Goal: Information Seeking & Learning: Learn about a topic

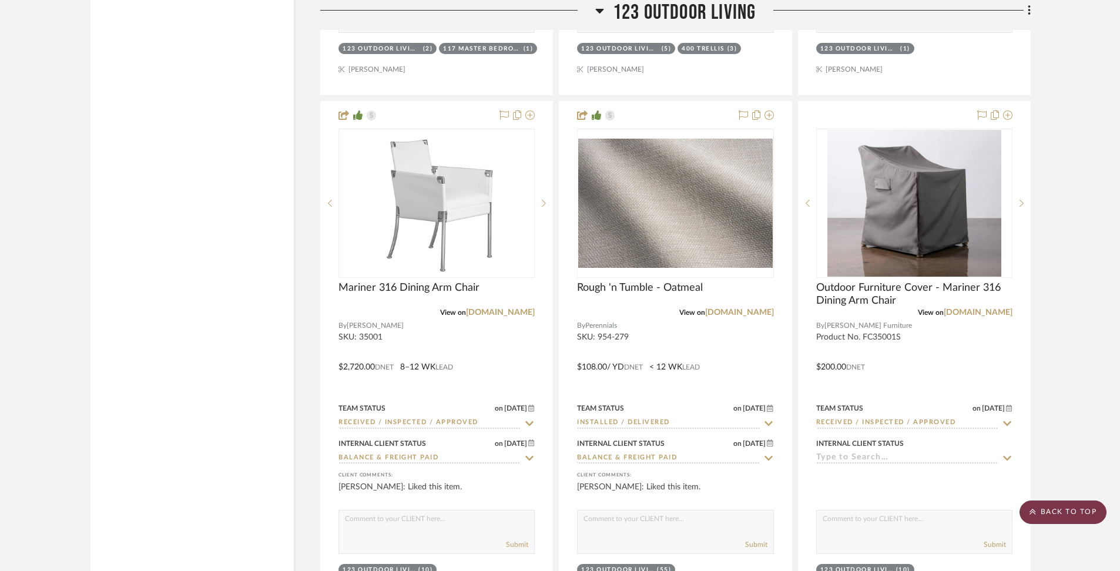
click at [1082, 511] on scroll-to-top-button "BACK TO TOP" at bounding box center [1062, 512] width 87 height 23
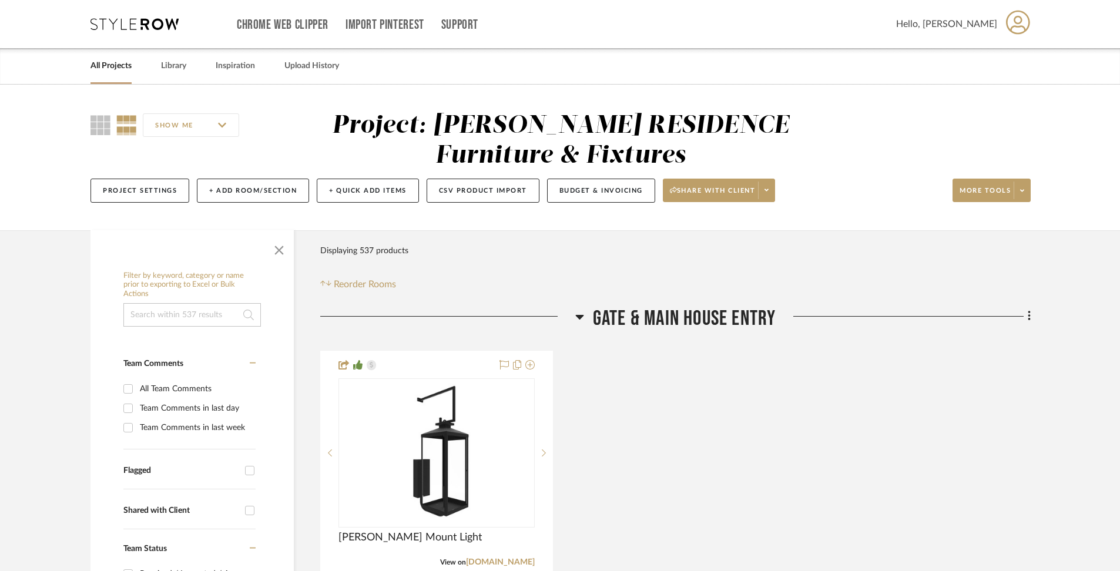
click at [113, 69] on link "All Projects" at bounding box center [110, 66] width 41 height 16
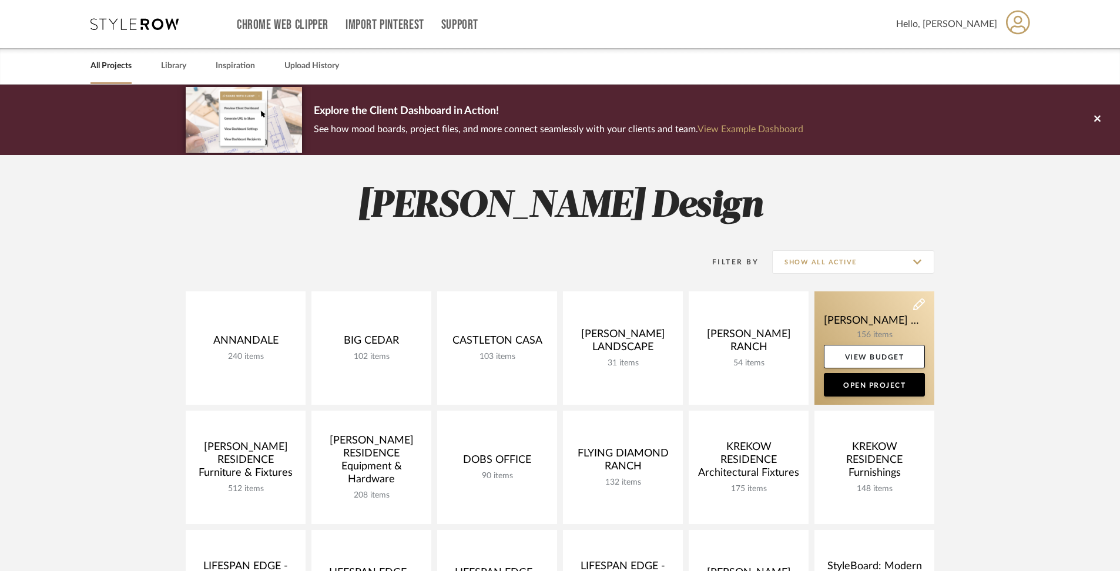
click at [865, 311] on link at bounding box center [874, 347] width 120 height 113
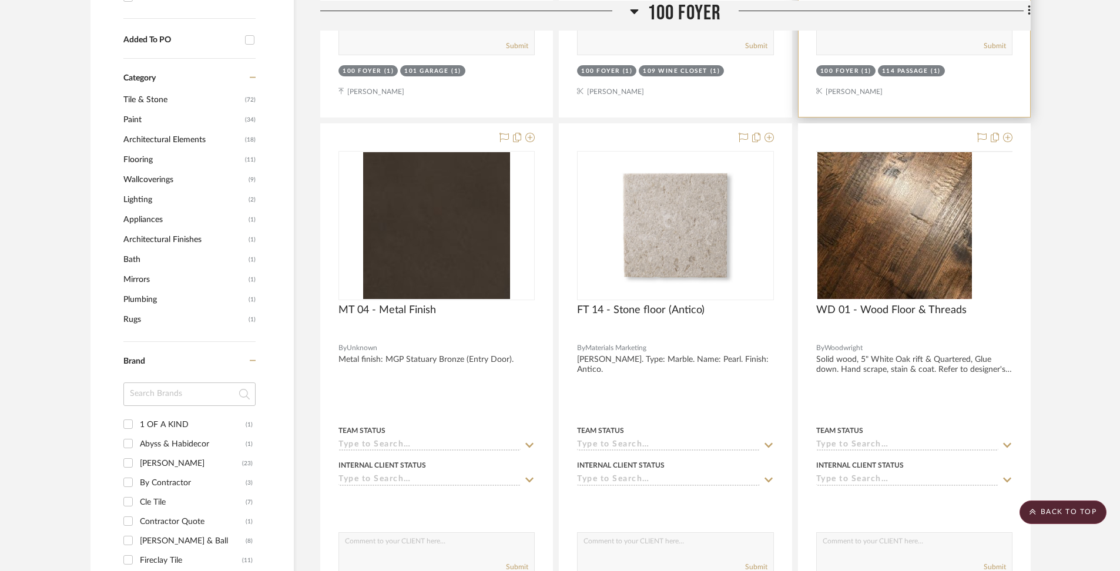
scroll to position [797, 0]
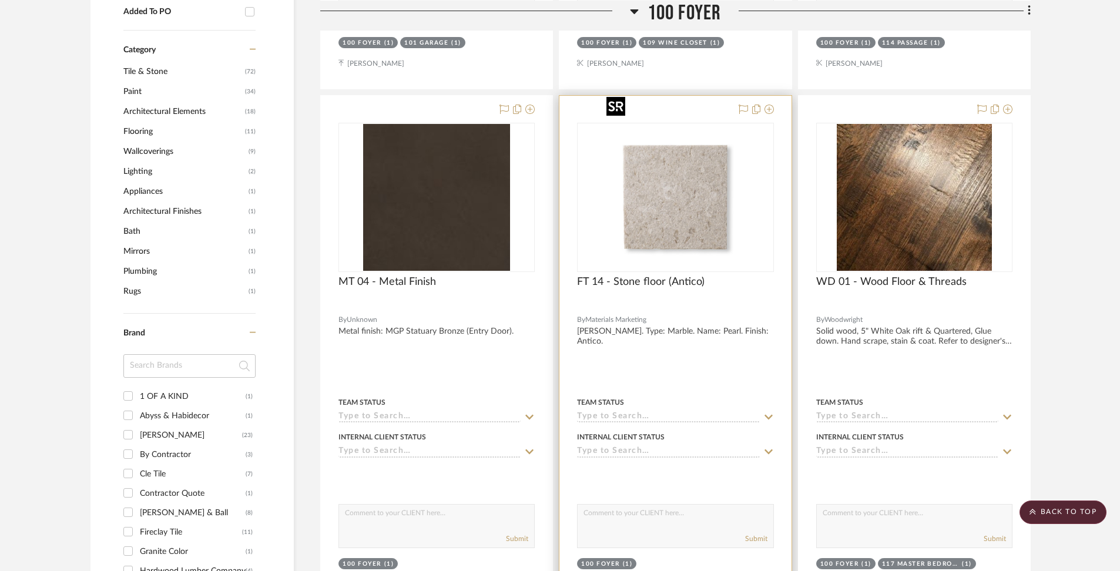
click at [667, 196] on img "0" at bounding box center [675, 197] width 147 height 147
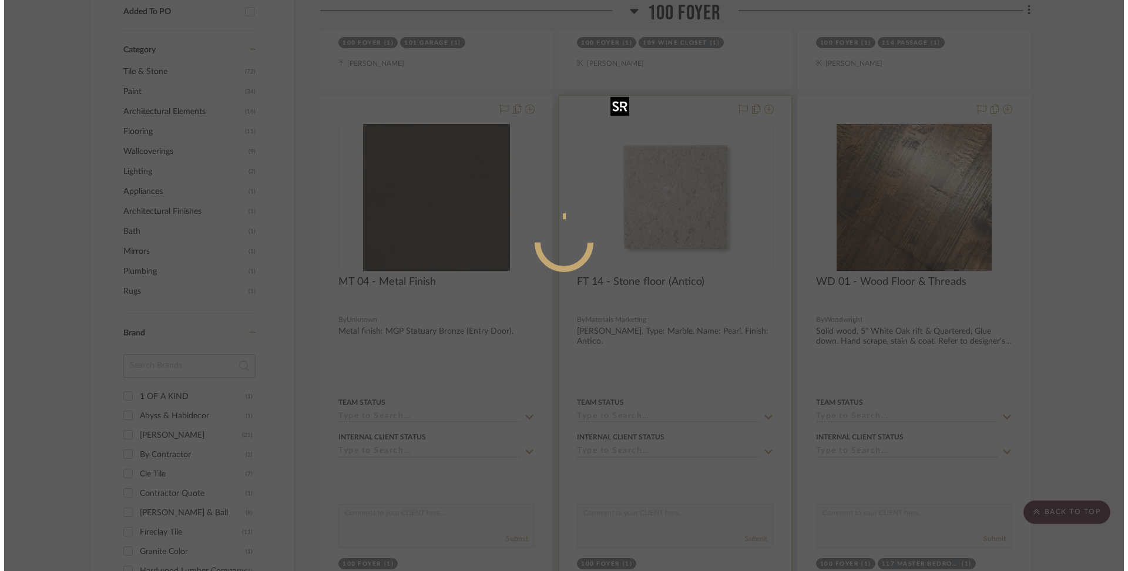
scroll to position [0, 0]
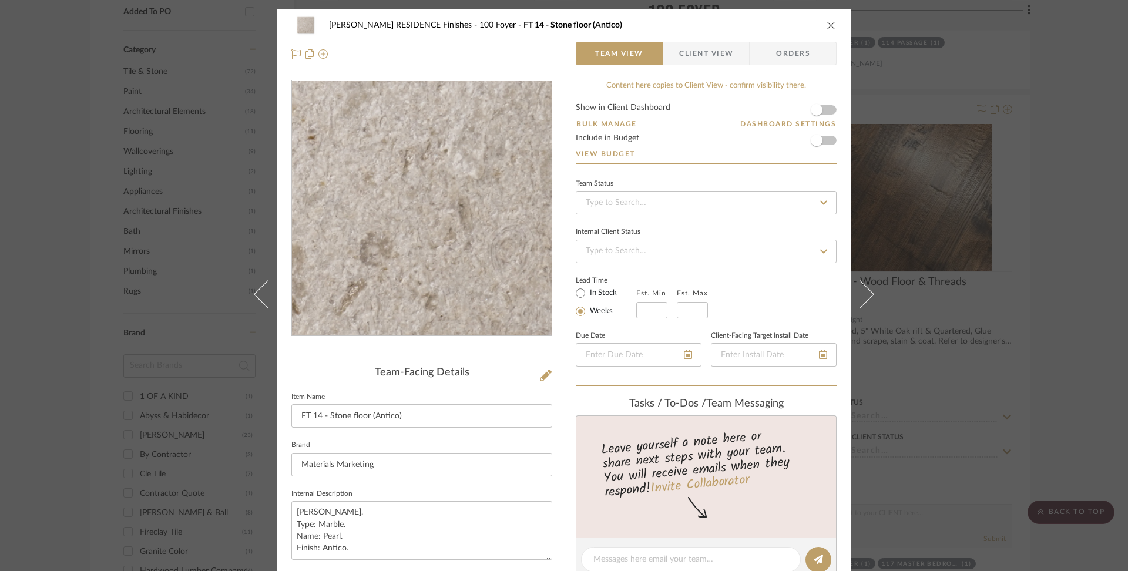
click at [462, 253] on img "0" at bounding box center [421, 208] width 255 height 255
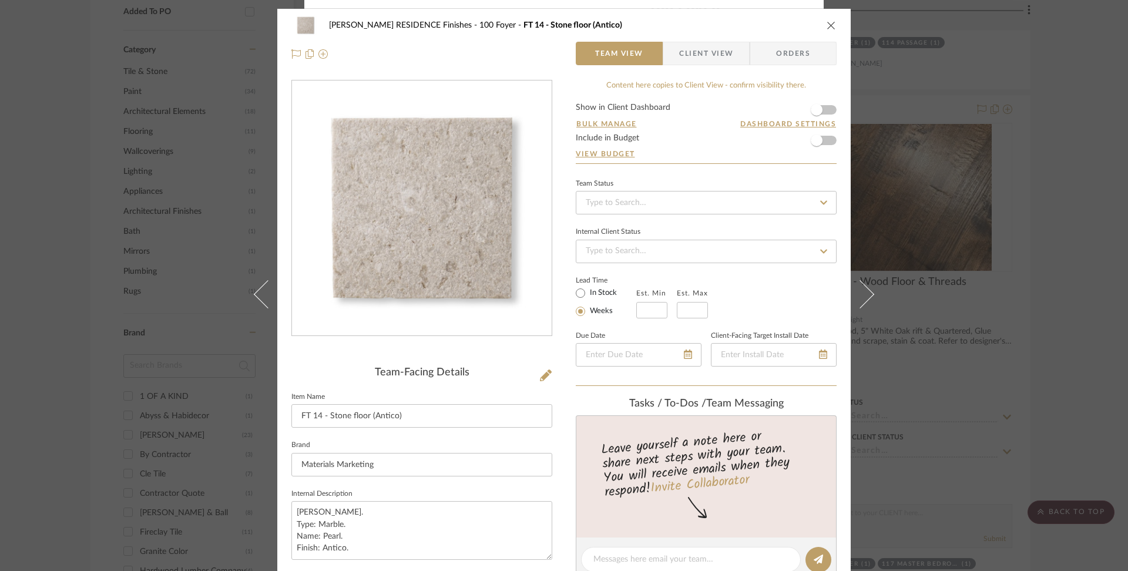
click at [838, 21] on div "1 / 1" at bounding box center [564, 13] width 1128 height 26
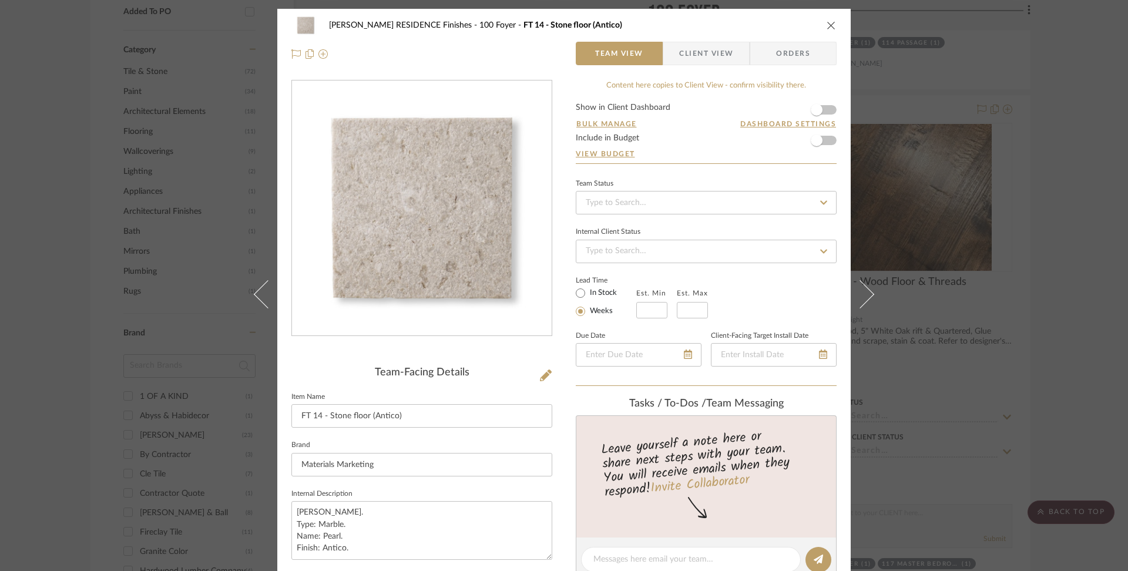
click at [827, 25] on icon "close" at bounding box center [831, 25] width 9 height 9
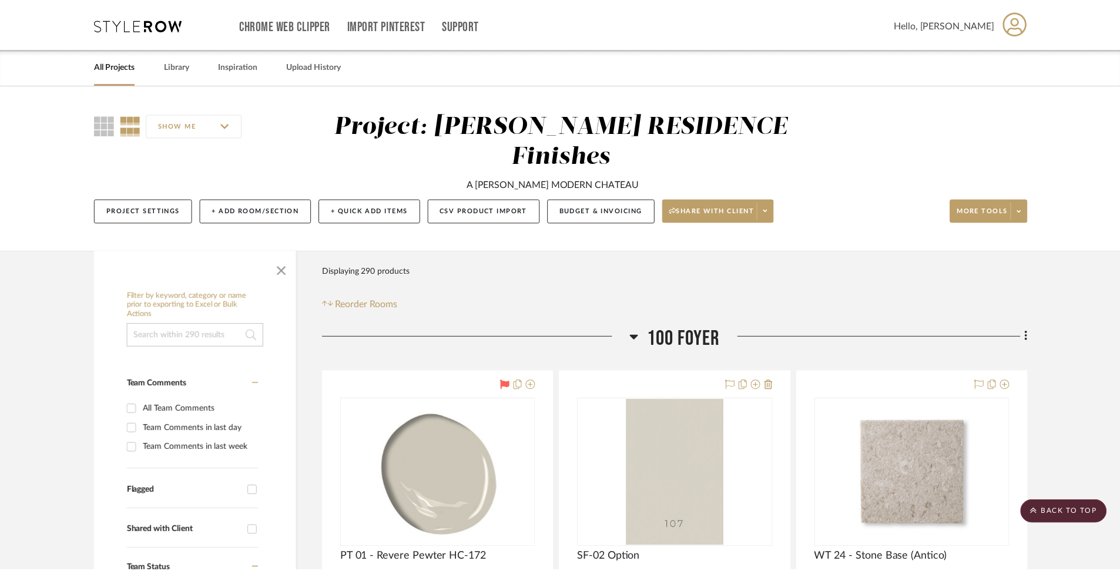
scroll to position [797, 0]
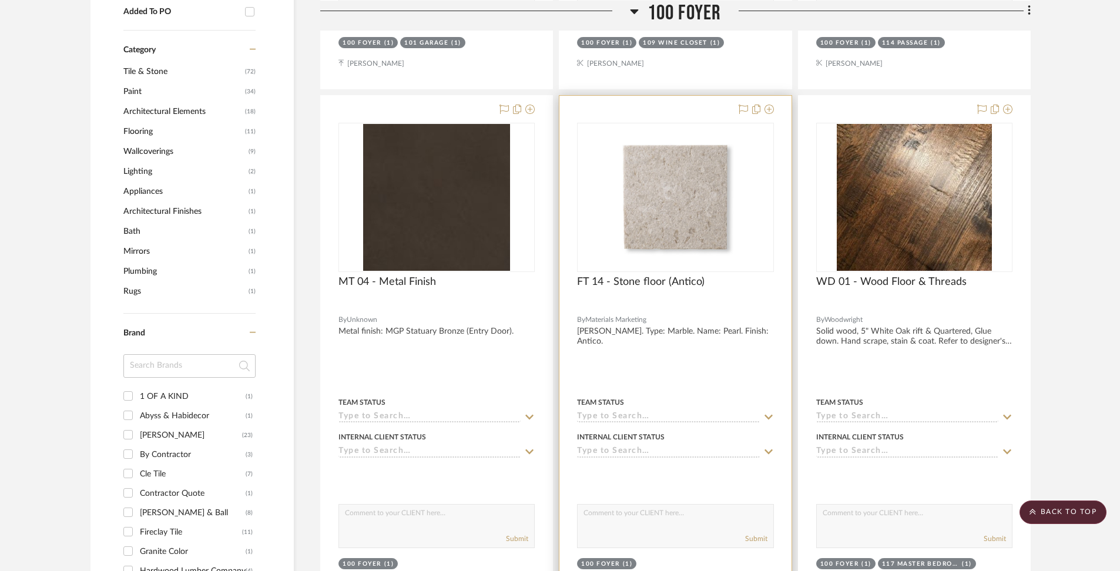
click at [637, 314] on span "Materials Marketing" at bounding box center [615, 319] width 61 height 11
click at [631, 314] on span "Materials Marketing" at bounding box center [615, 319] width 61 height 11
click at [627, 298] on div at bounding box center [674, 353] width 231 height 514
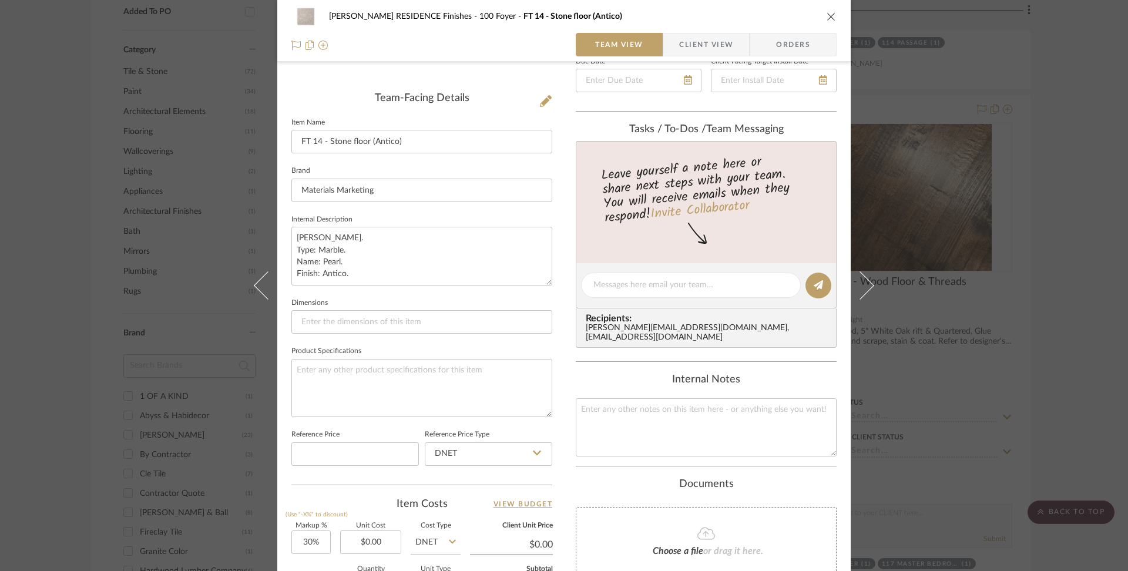
scroll to position [0, 0]
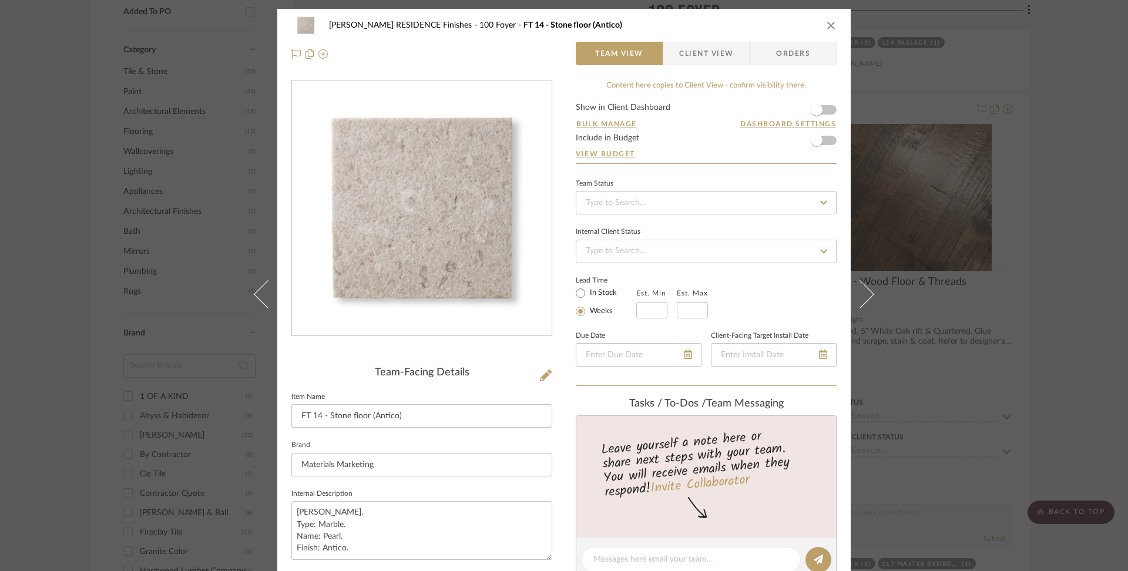
click at [827, 23] on icon "close" at bounding box center [831, 25] width 9 height 9
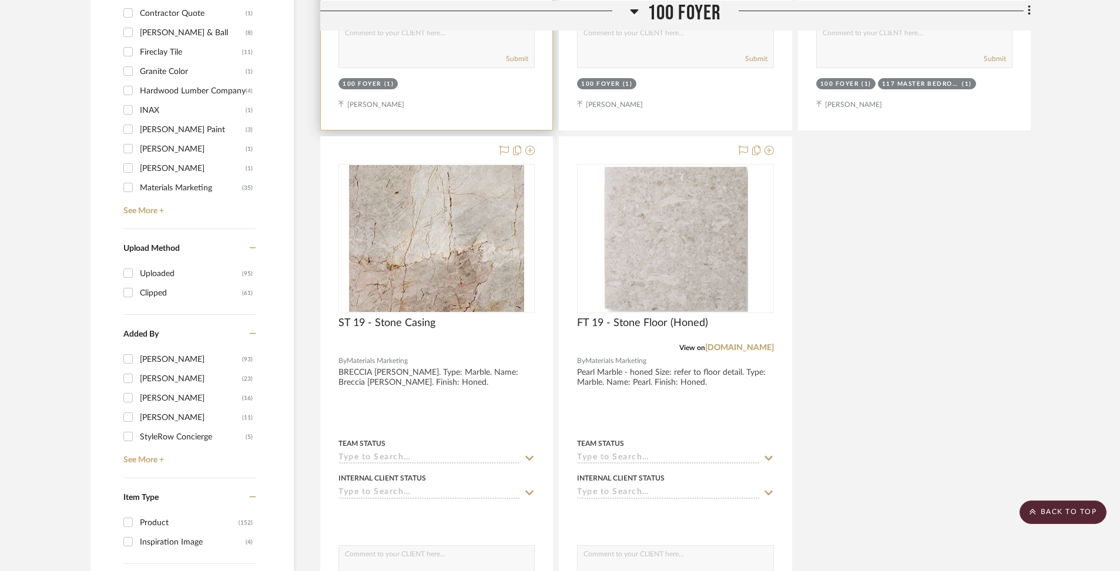
scroll to position [1300, 0]
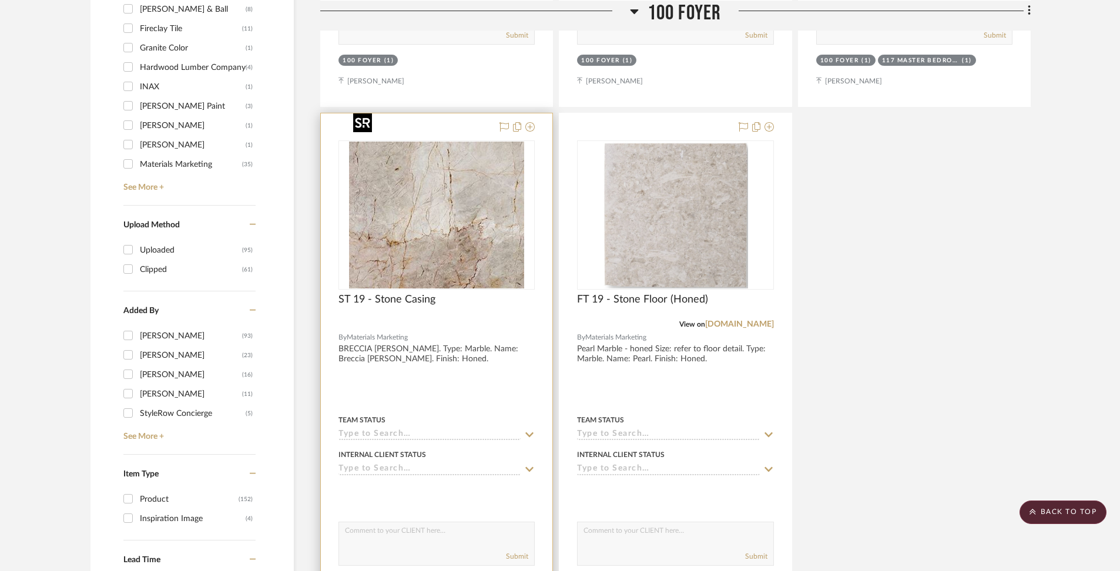
click at [493, 240] on img "0" at bounding box center [437, 215] width 176 height 147
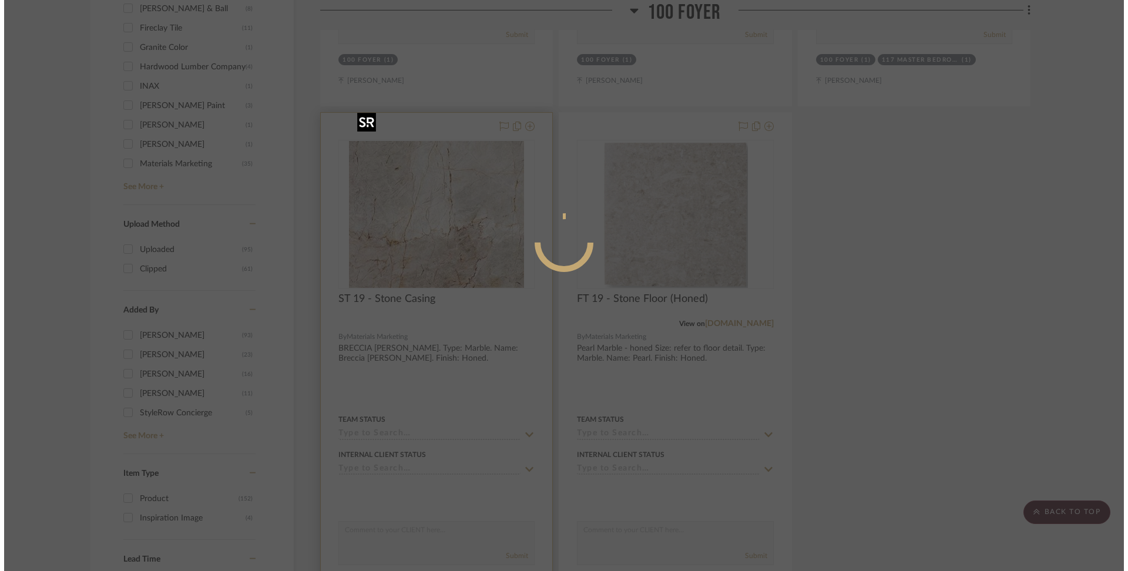
scroll to position [0, 0]
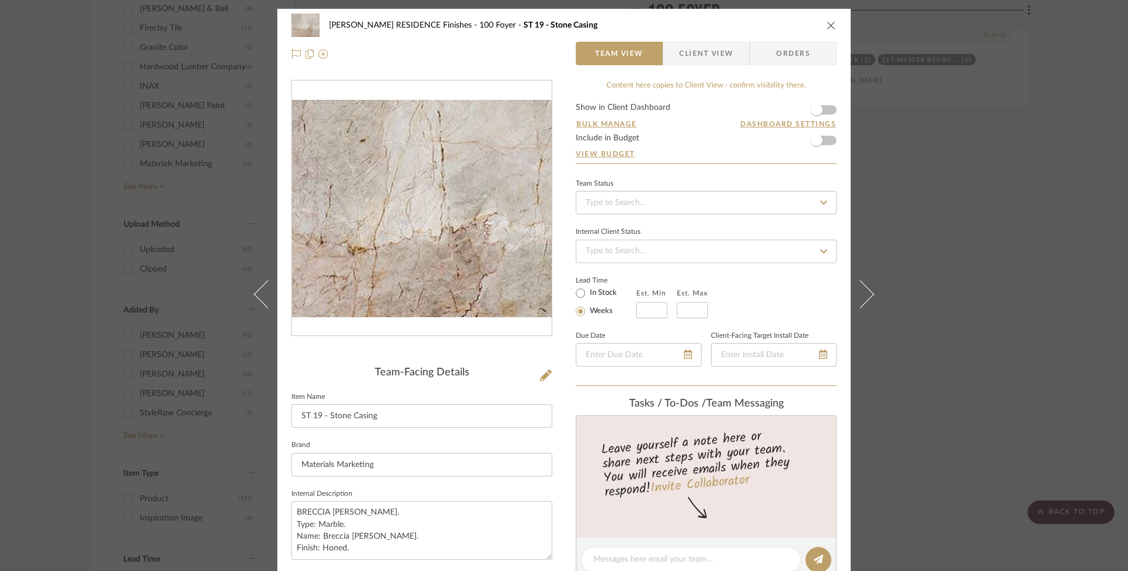
click at [493, 240] on img "0" at bounding box center [422, 208] width 260 height 217
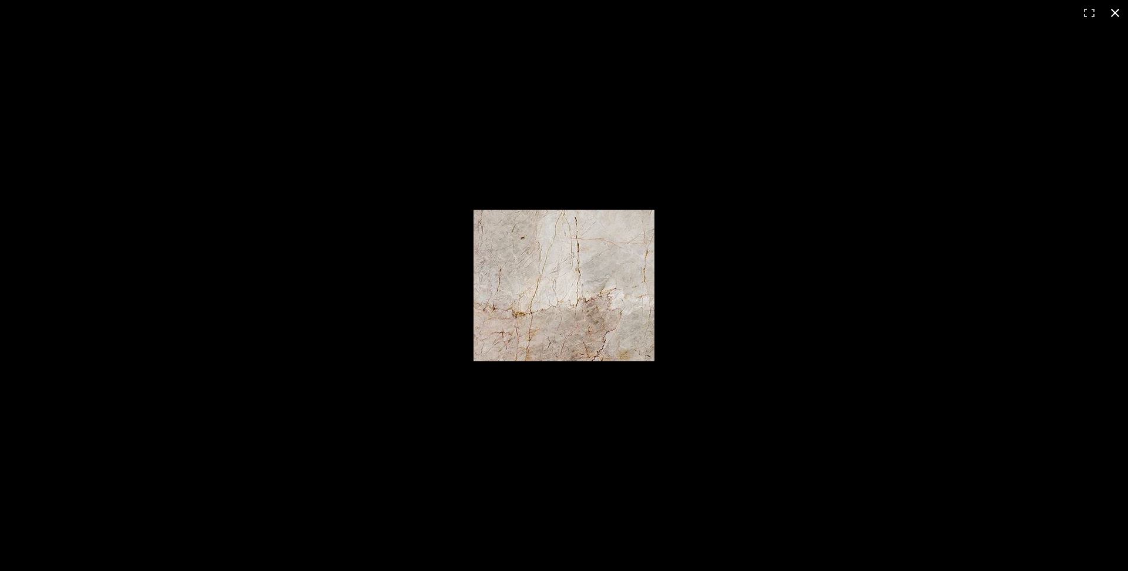
click at [1114, 16] on button at bounding box center [1115, 13] width 26 height 26
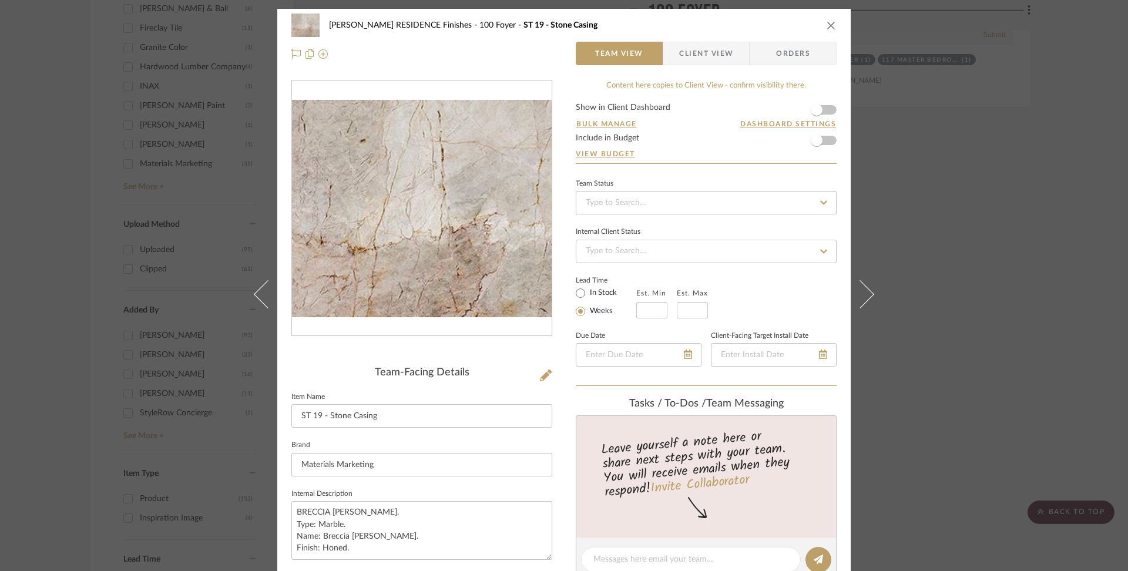
click at [831, 29] on icon "close" at bounding box center [831, 25] width 9 height 9
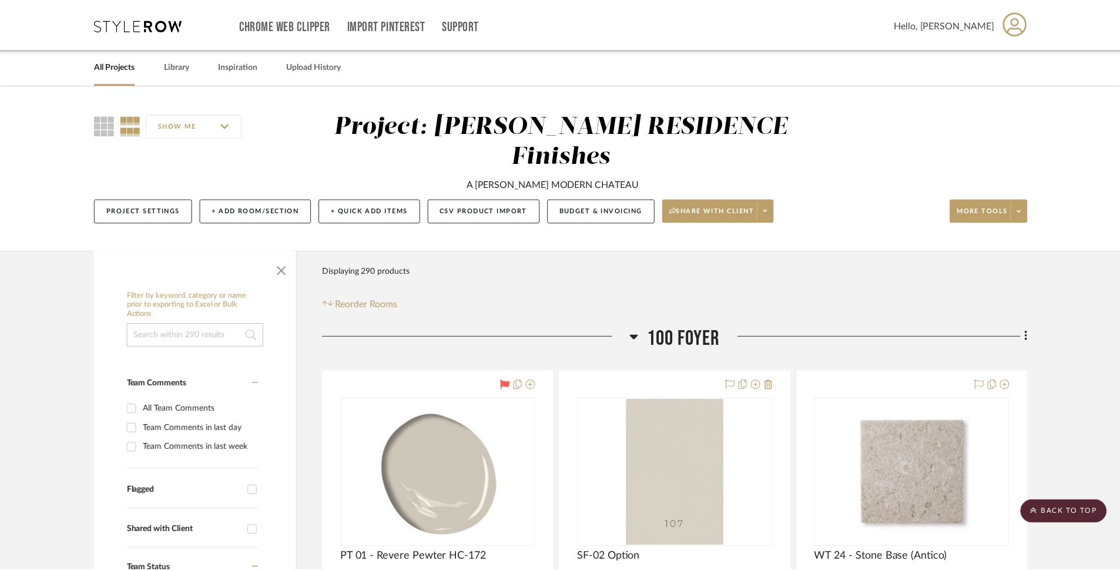
scroll to position [1300, 0]
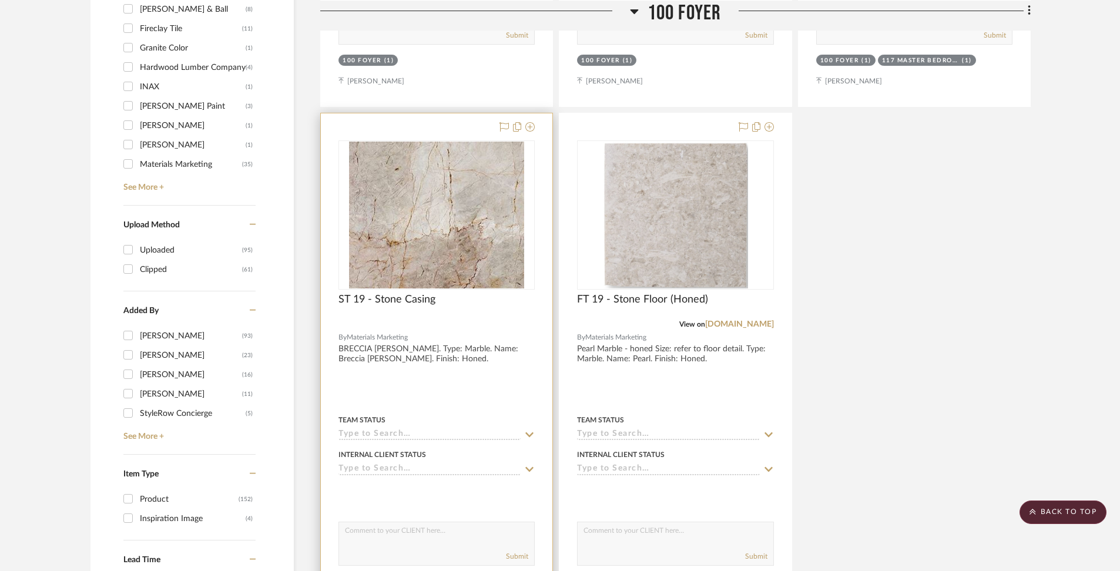
click at [418, 324] on div at bounding box center [436, 370] width 231 height 514
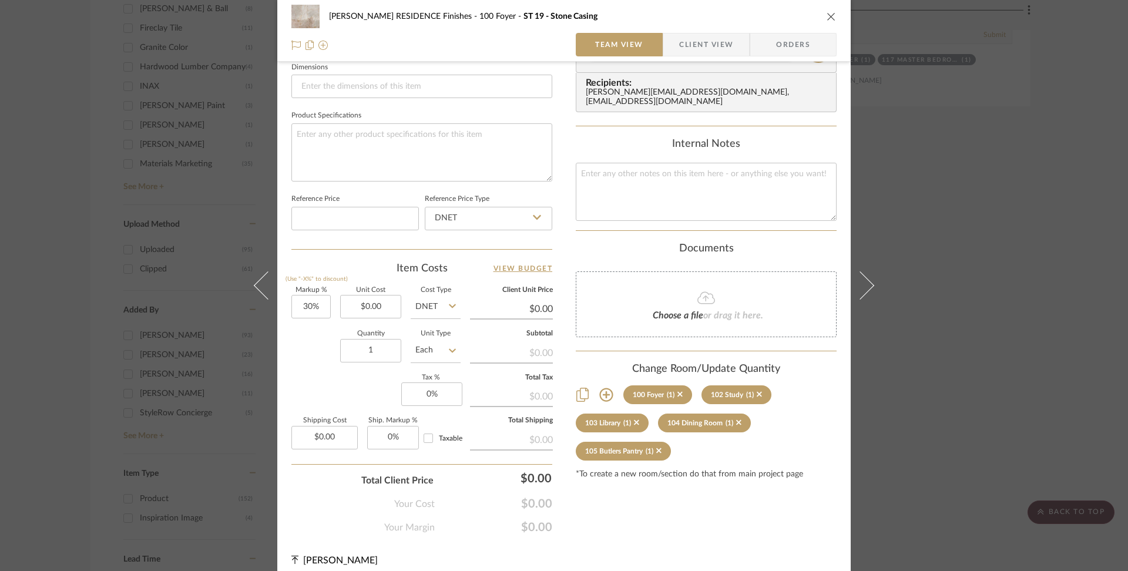
scroll to position [518, 0]
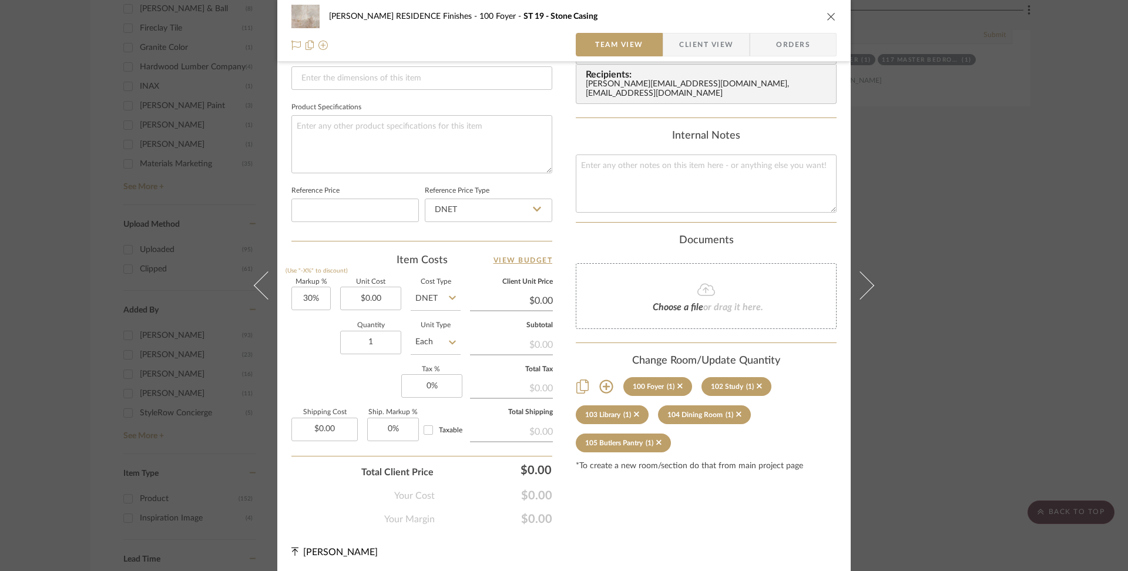
click at [828, 13] on icon "close" at bounding box center [831, 16] width 9 height 9
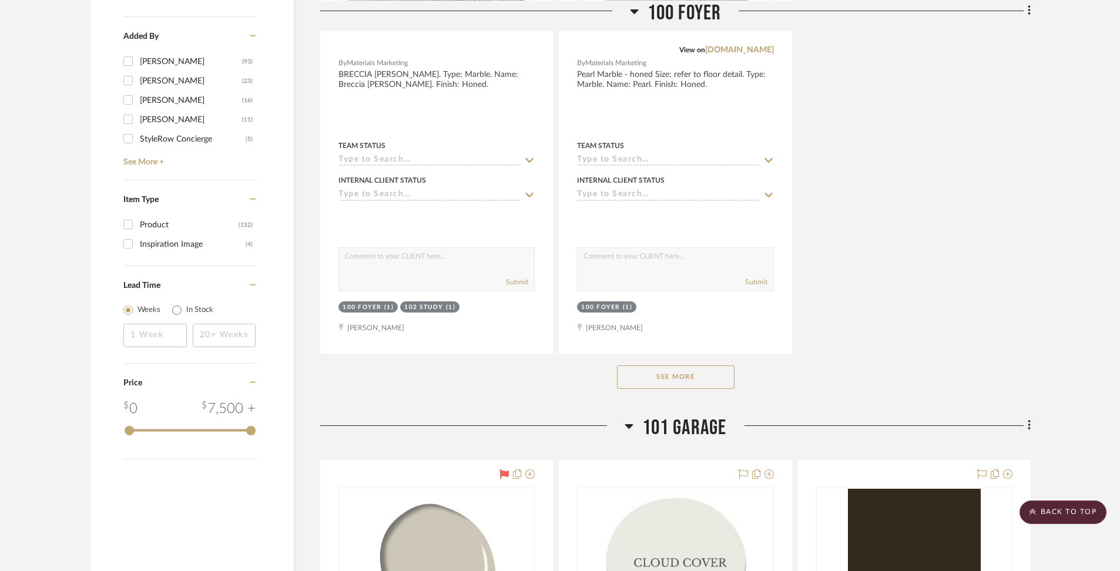
scroll to position [1573, 0]
click at [719, 367] on button "See More" at bounding box center [675, 378] width 117 height 23
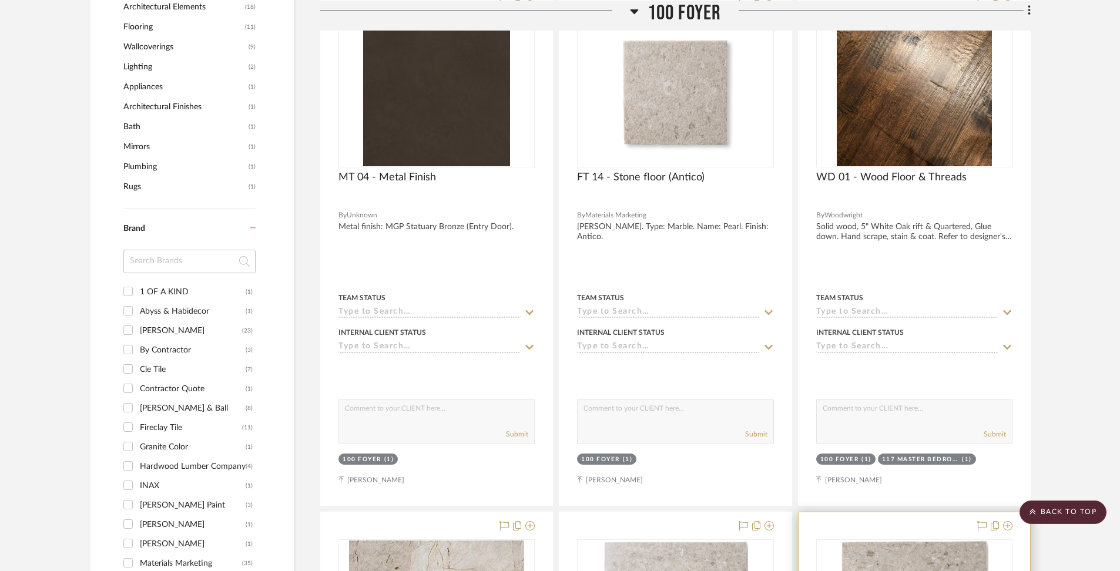
scroll to position [884, 0]
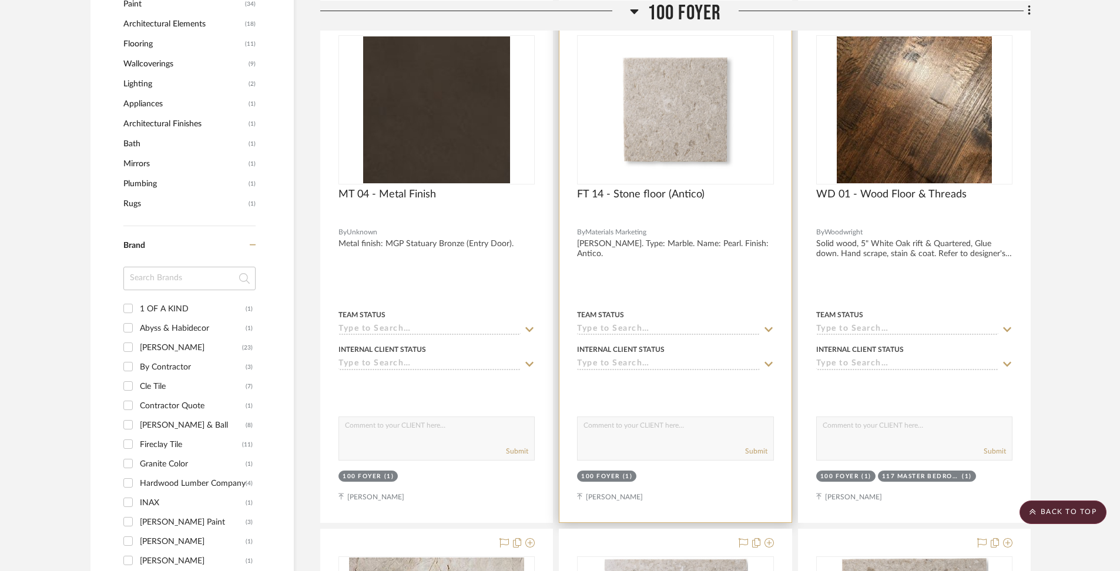
click at [680, 217] on div at bounding box center [674, 265] width 231 height 514
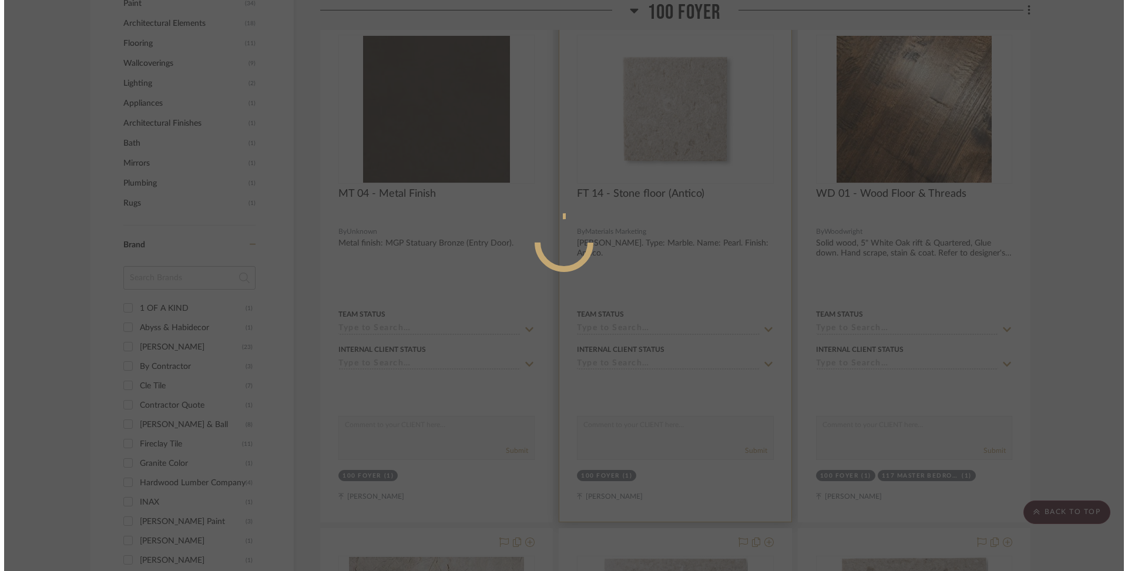
scroll to position [0, 0]
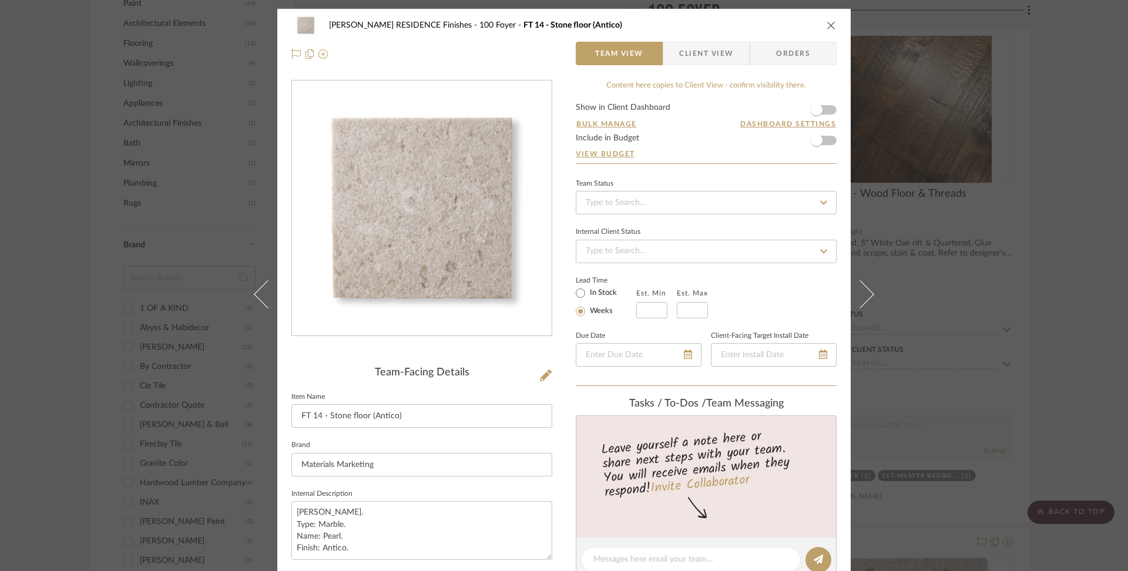
click at [827, 23] on icon "close" at bounding box center [831, 25] width 9 height 9
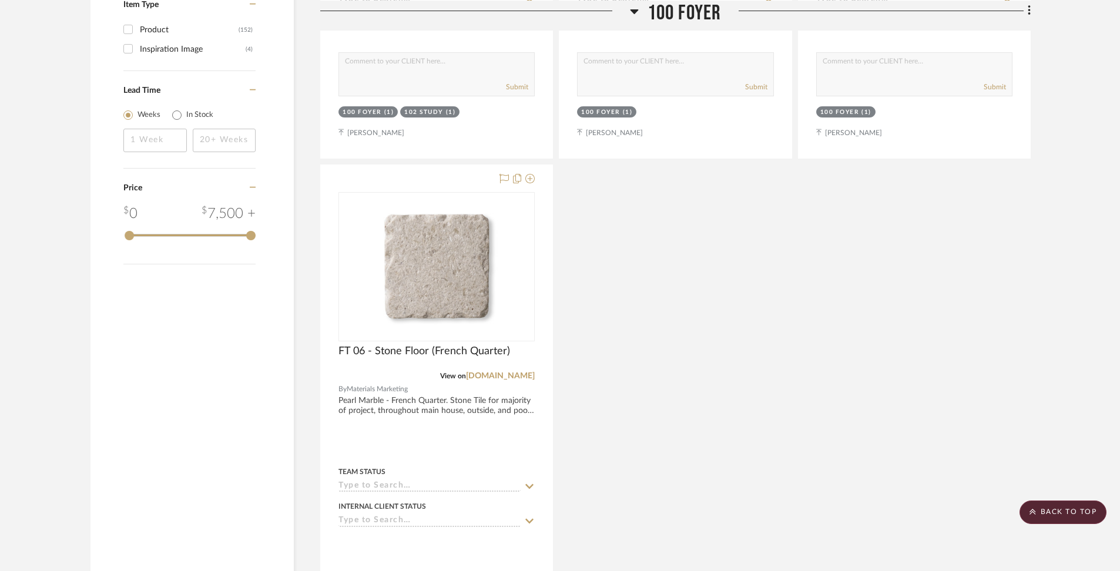
scroll to position [1809, 0]
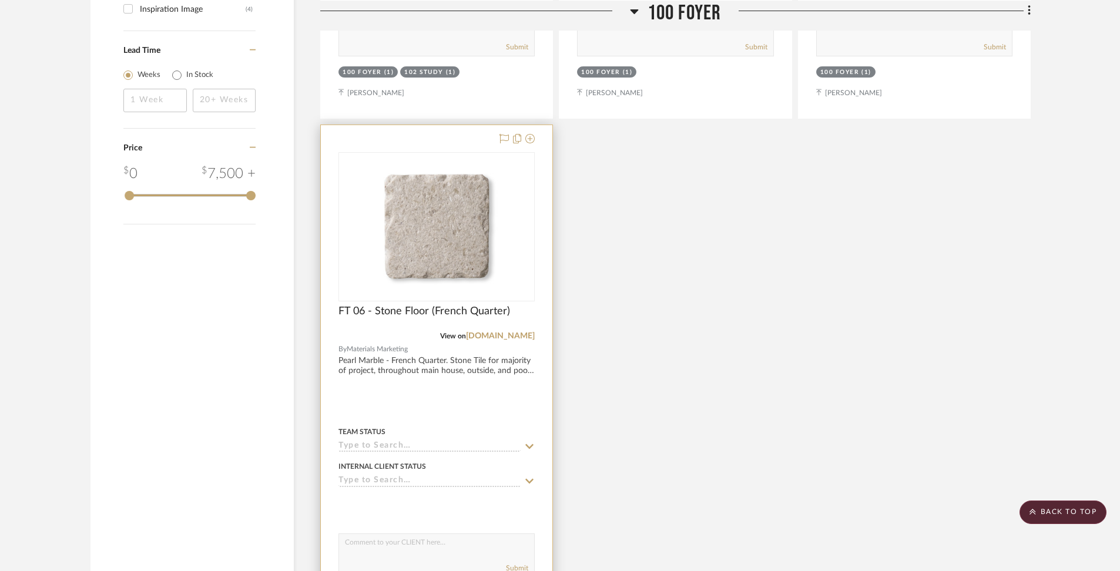
click at [469, 341] on div at bounding box center [436, 382] width 231 height 514
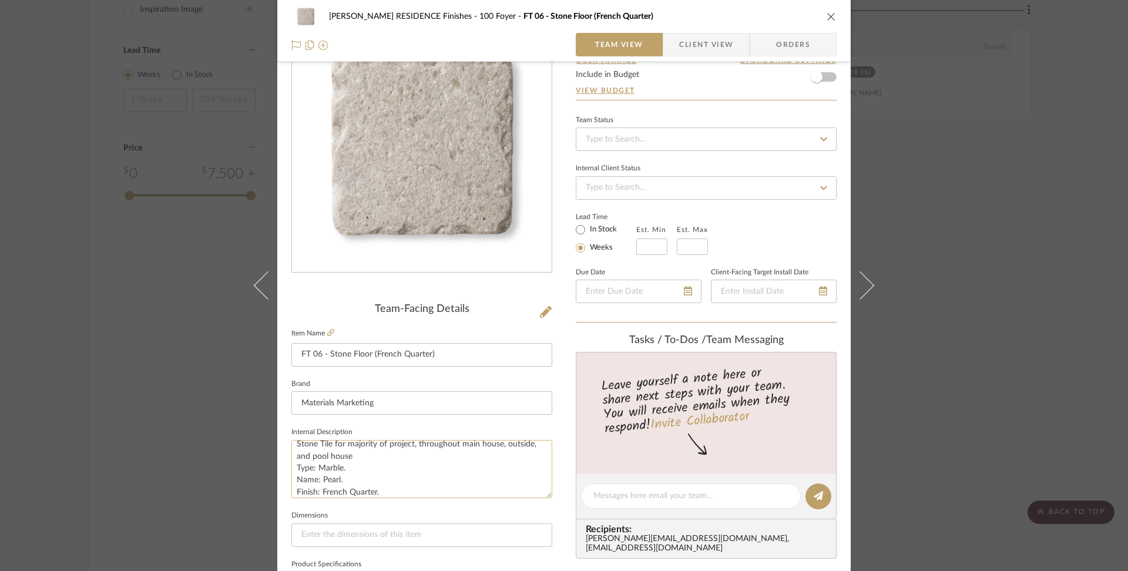
scroll to position [23, 0]
click at [828, 15] on icon "close" at bounding box center [831, 16] width 9 height 9
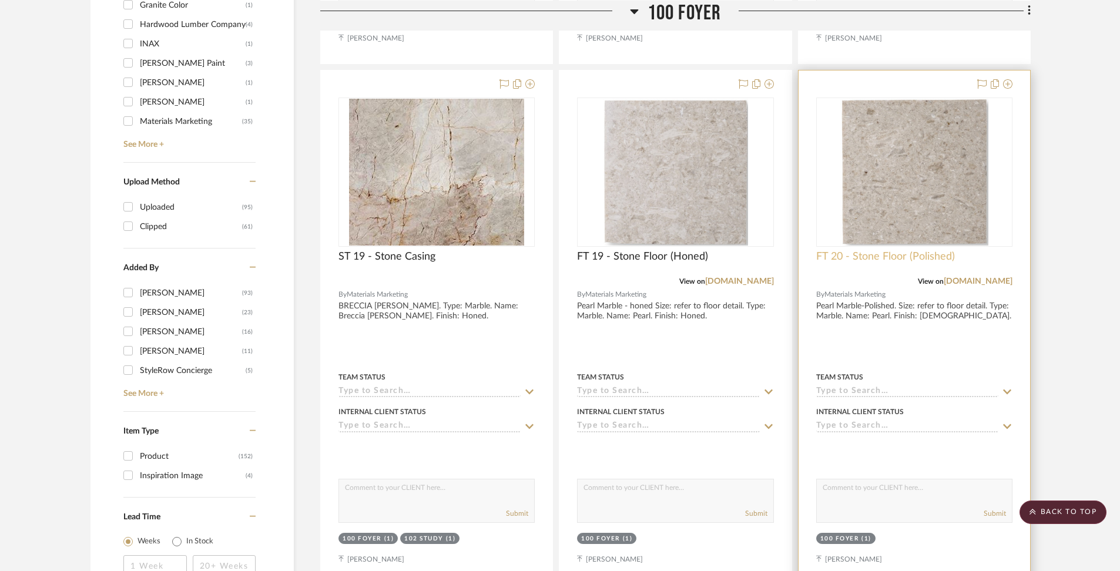
scroll to position [1337, 0]
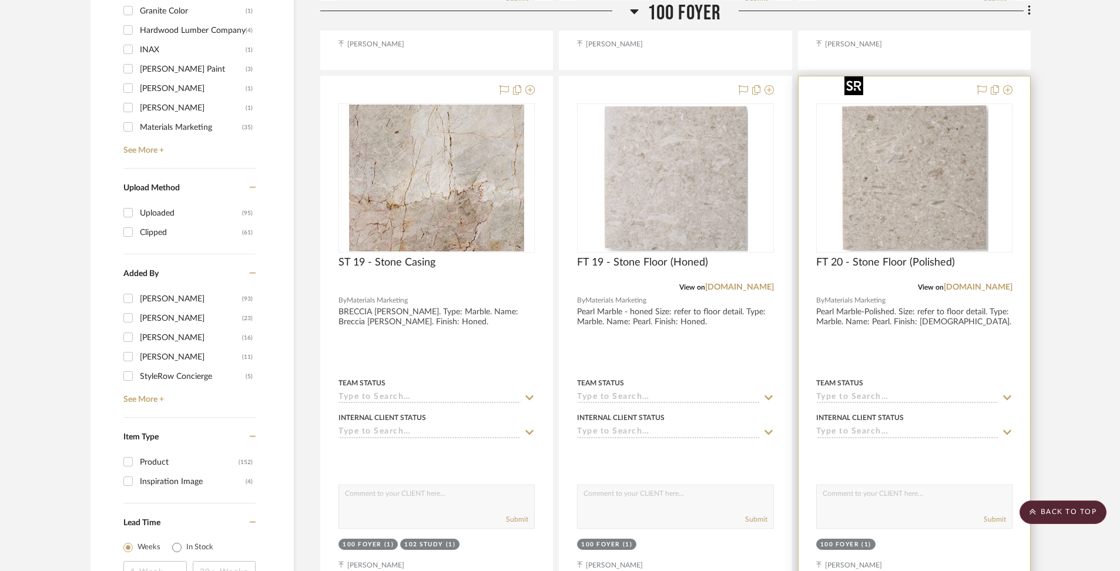
click at [882, 176] on img "0" at bounding box center [914, 178] width 148 height 147
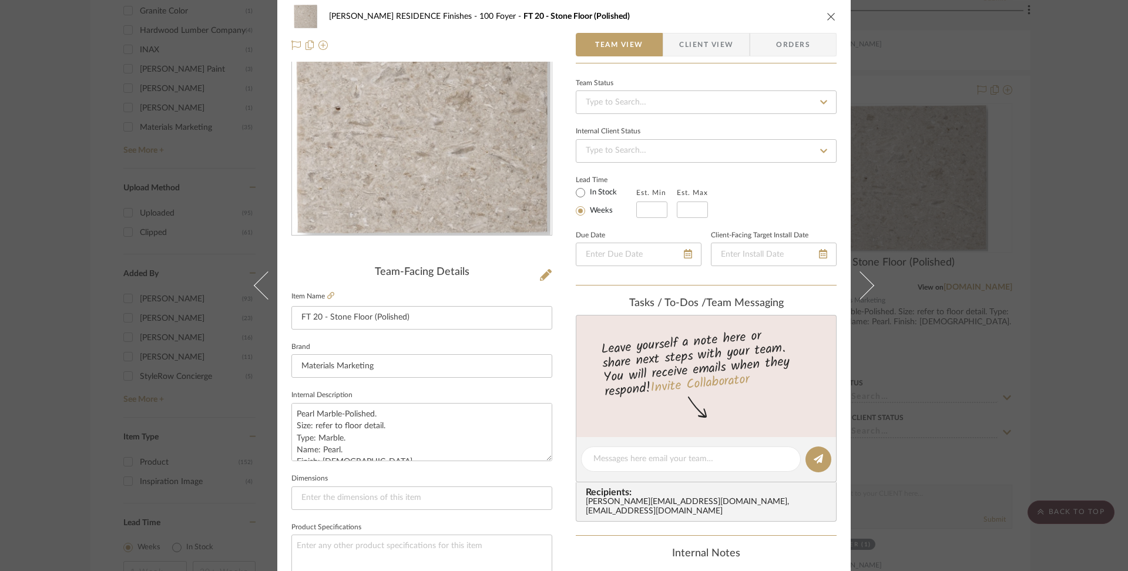
scroll to position [0, 0]
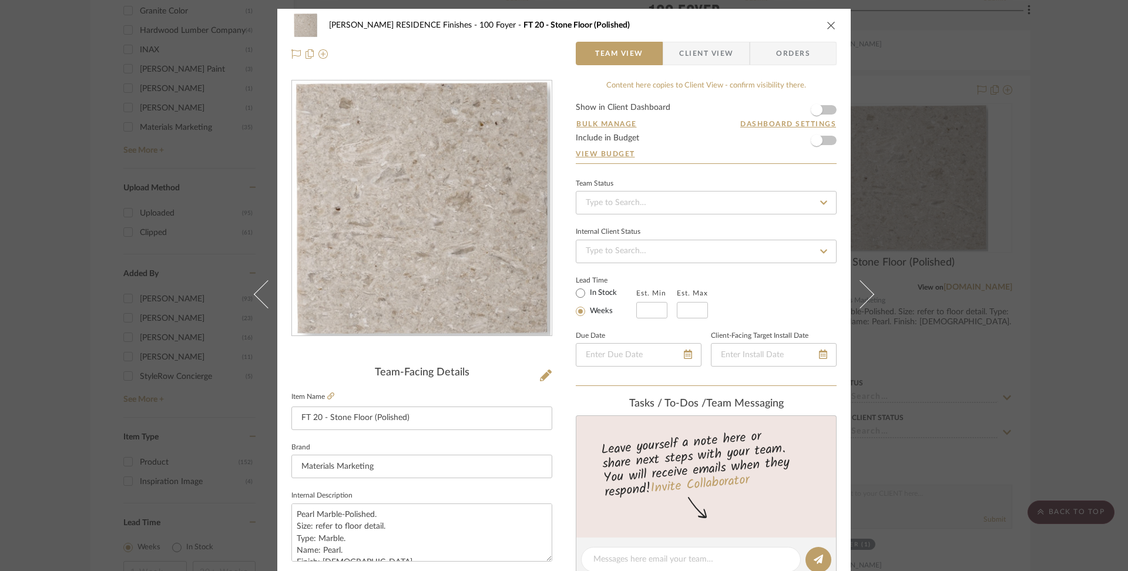
click at [718, 54] on span "Client View" at bounding box center [706, 53] width 54 height 23
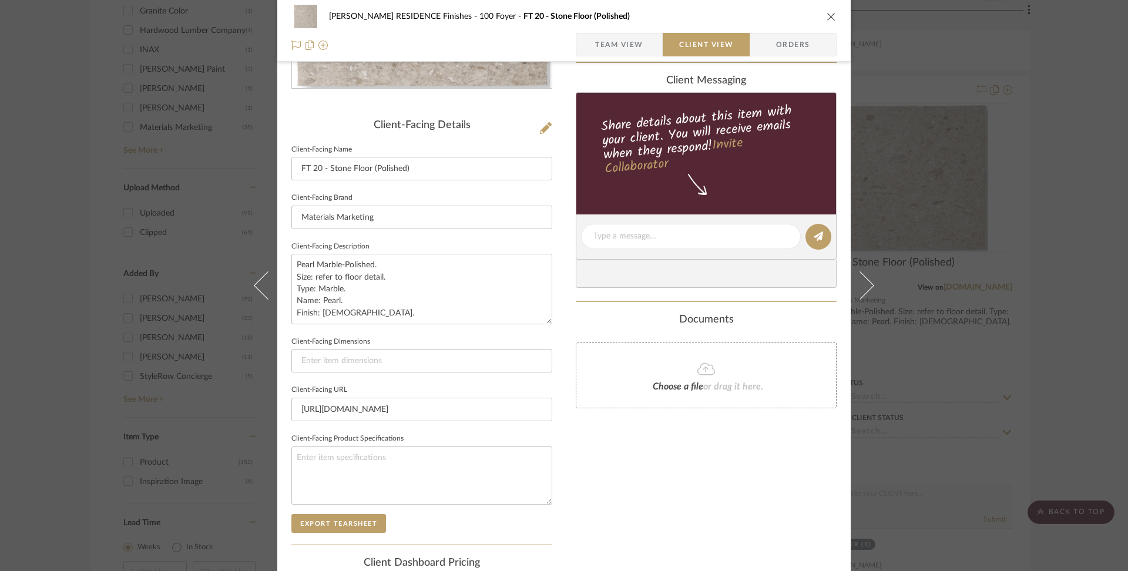
scroll to position [249, 0]
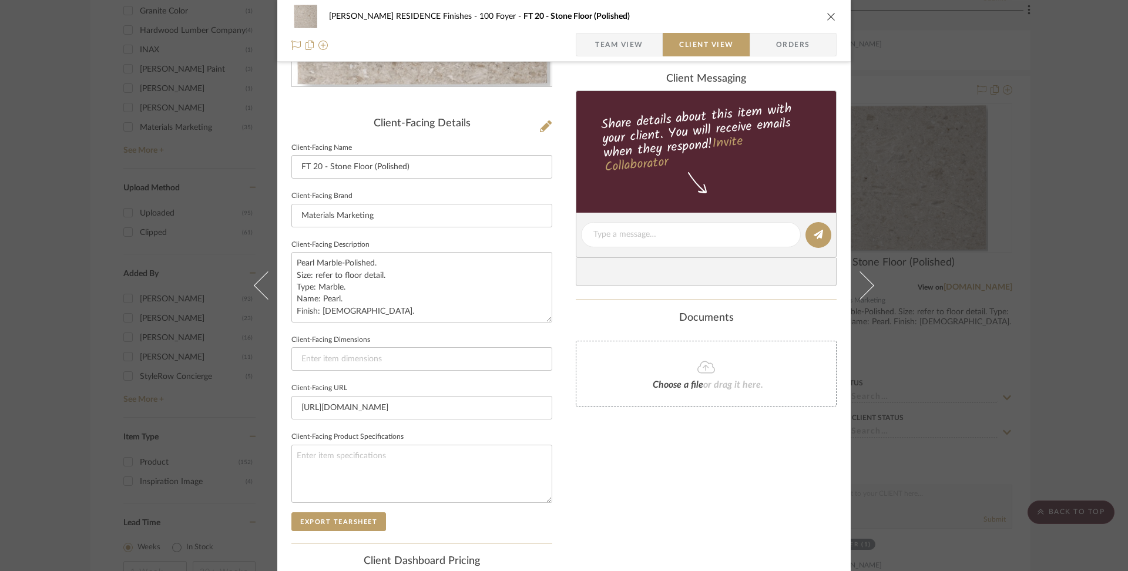
click at [827, 16] on icon "close" at bounding box center [831, 16] width 9 height 9
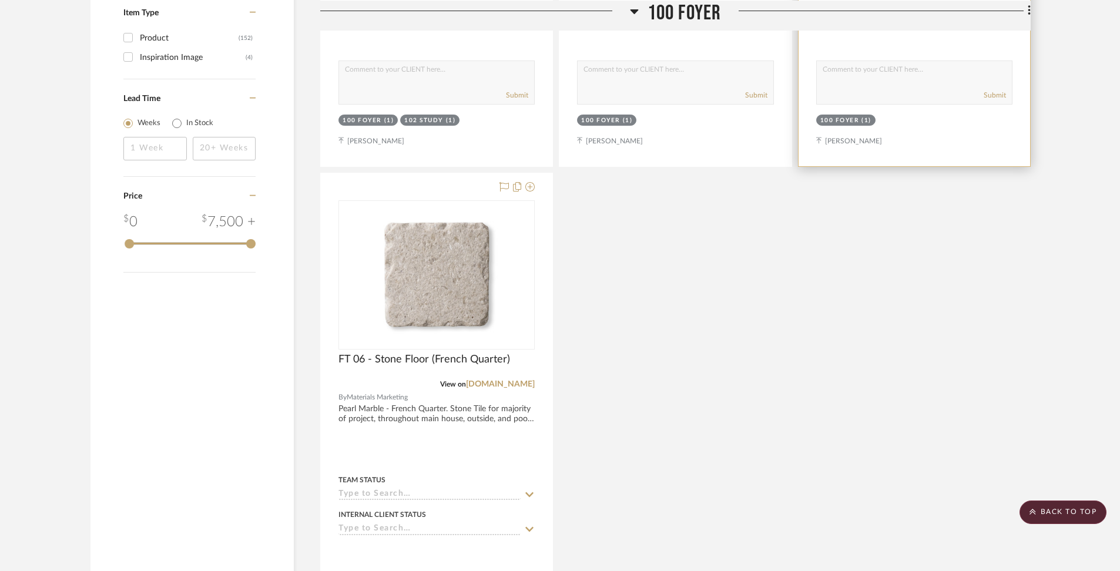
scroll to position [1768, 0]
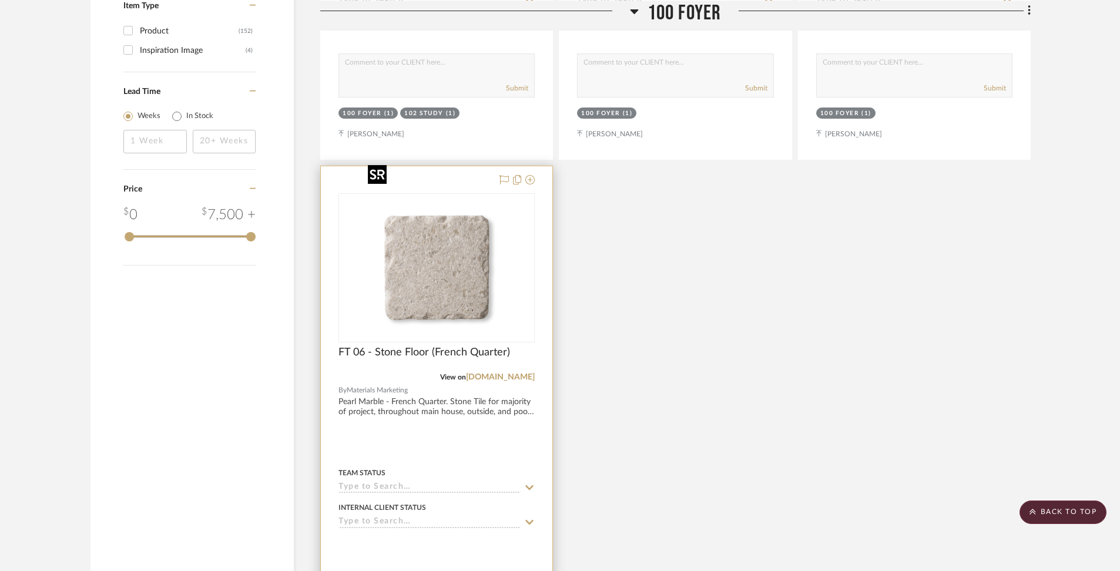
click at [0, 0] on img at bounding box center [0, 0] width 0 height 0
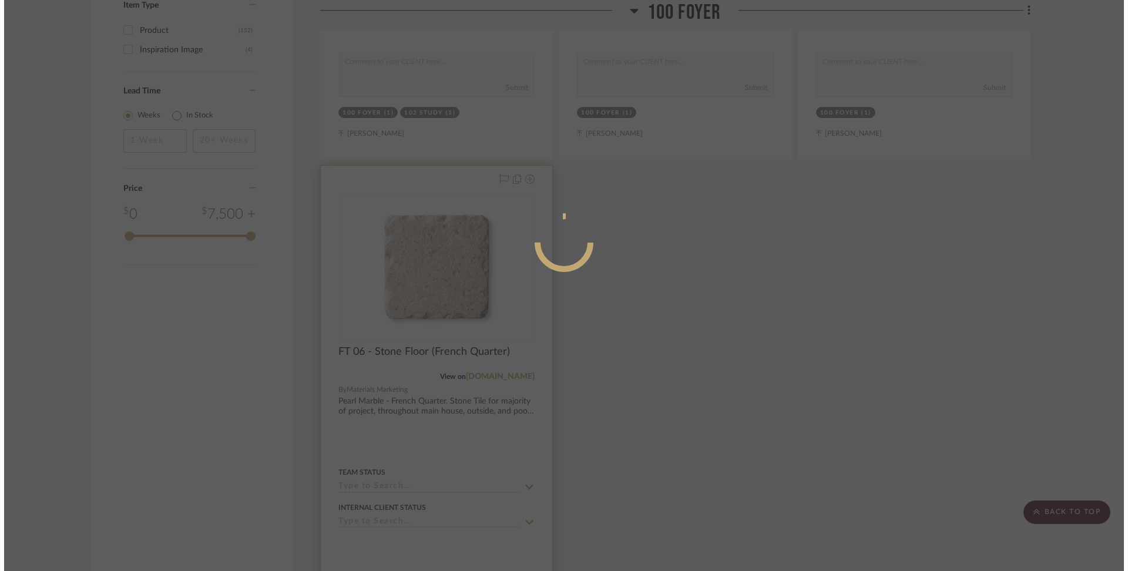
scroll to position [0, 0]
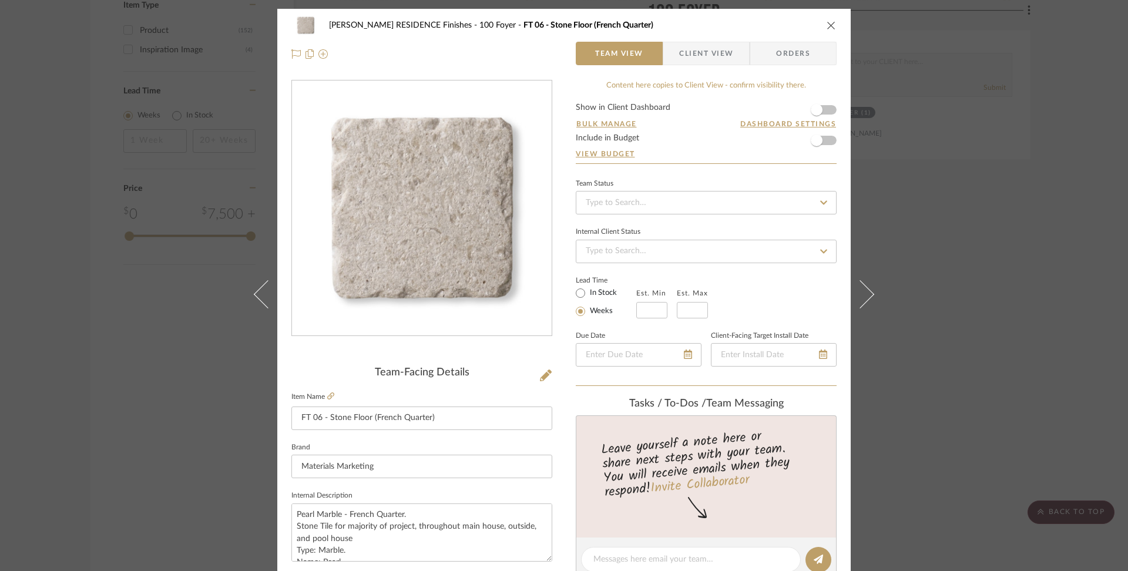
click at [448, 250] on img "0" at bounding box center [421, 208] width 255 height 255
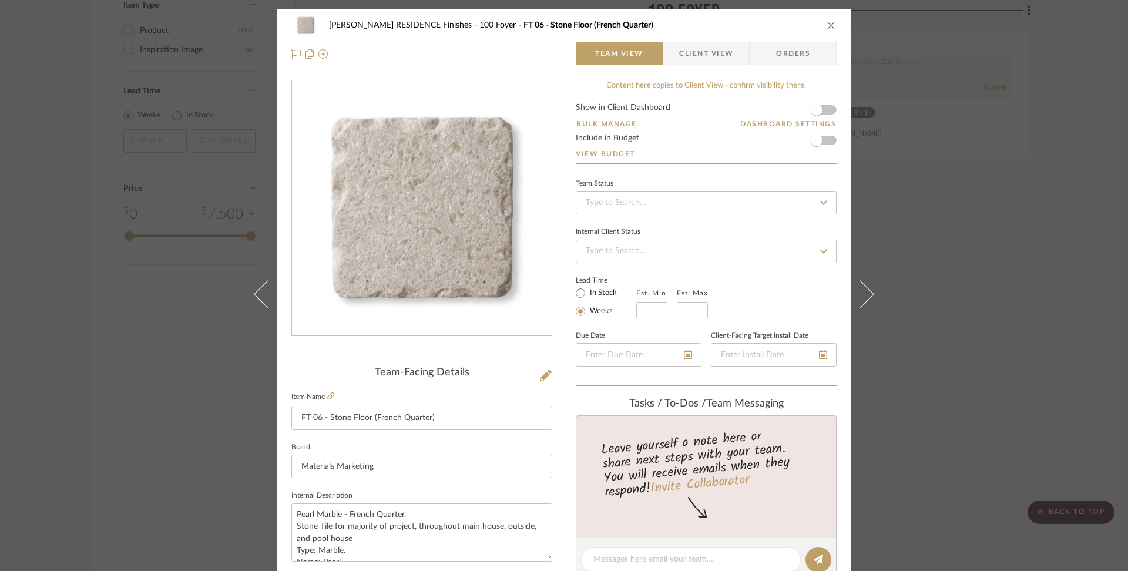
click at [832, 22] on button "close" at bounding box center [831, 25] width 11 height 11
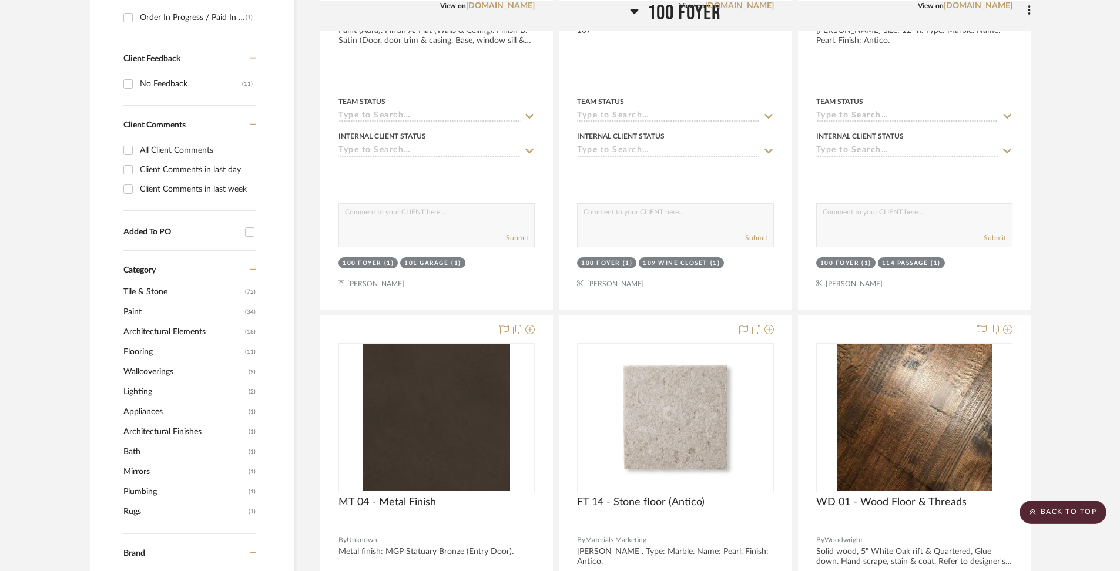
scroll to position [675, 0]
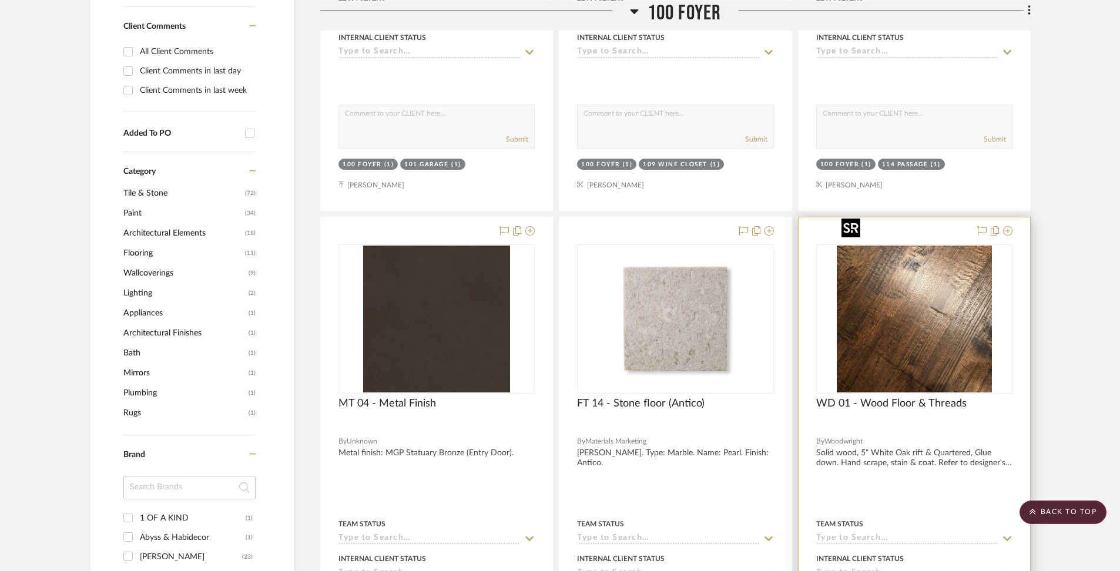
click at [908, 296] on img "0" at bounding box center [914, 319] width 155 height 147
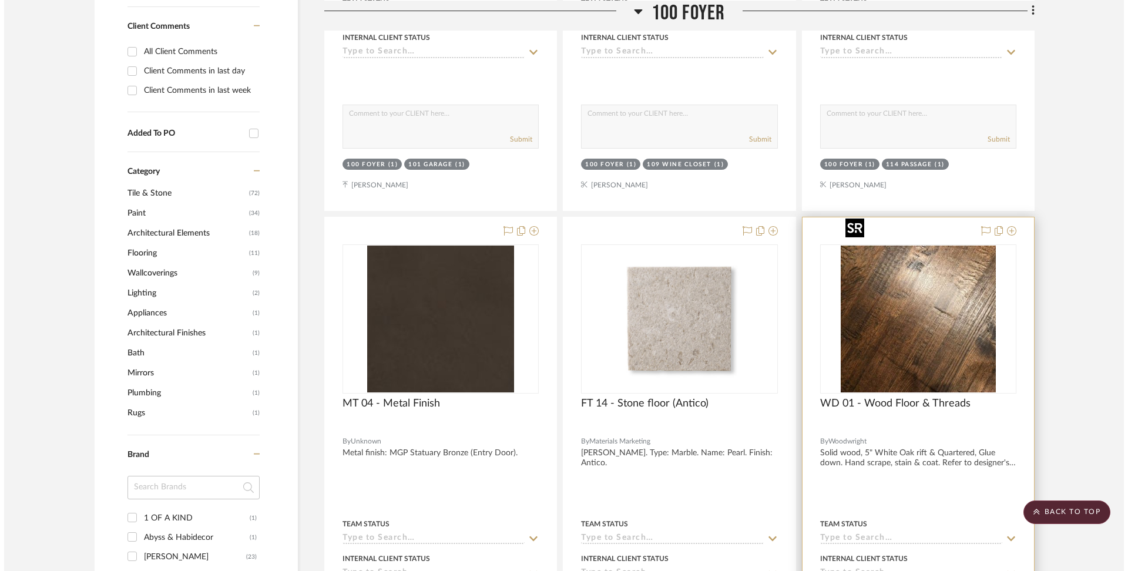
scroll to position [0, 0]
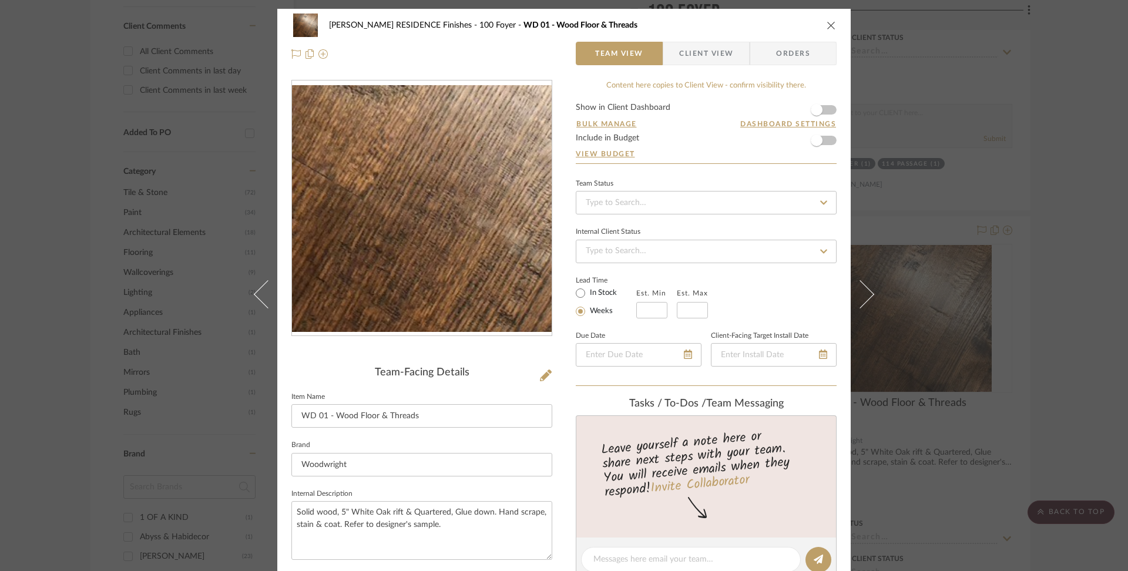
click at [401, 211] on img "0" at bounding box center [422, 208] width 260 height 246
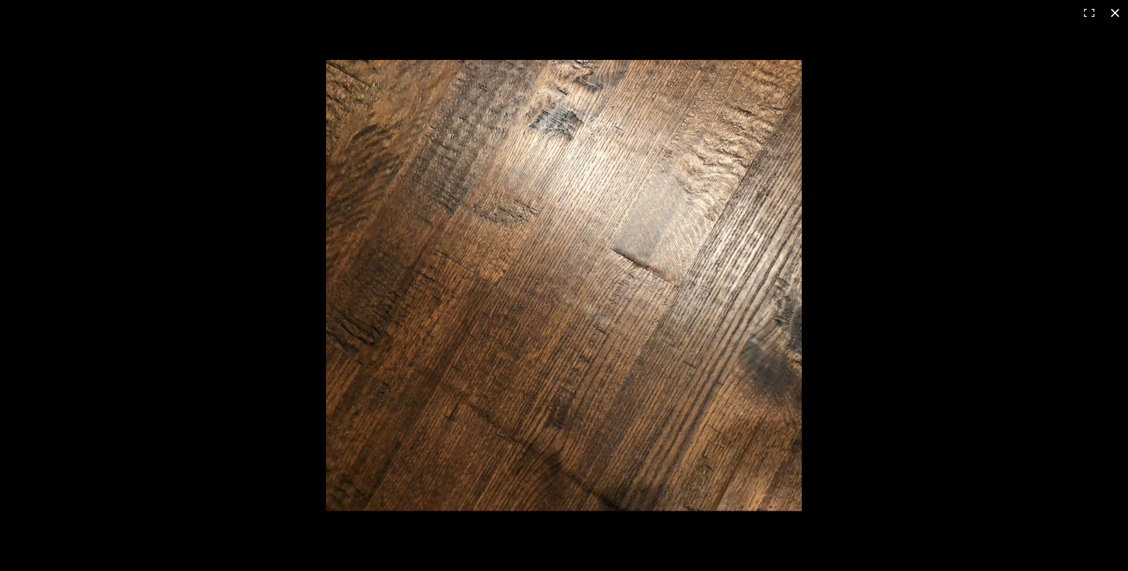
click at [1115, 14] on button at bounding box center [1115, 13] width 26 height 26
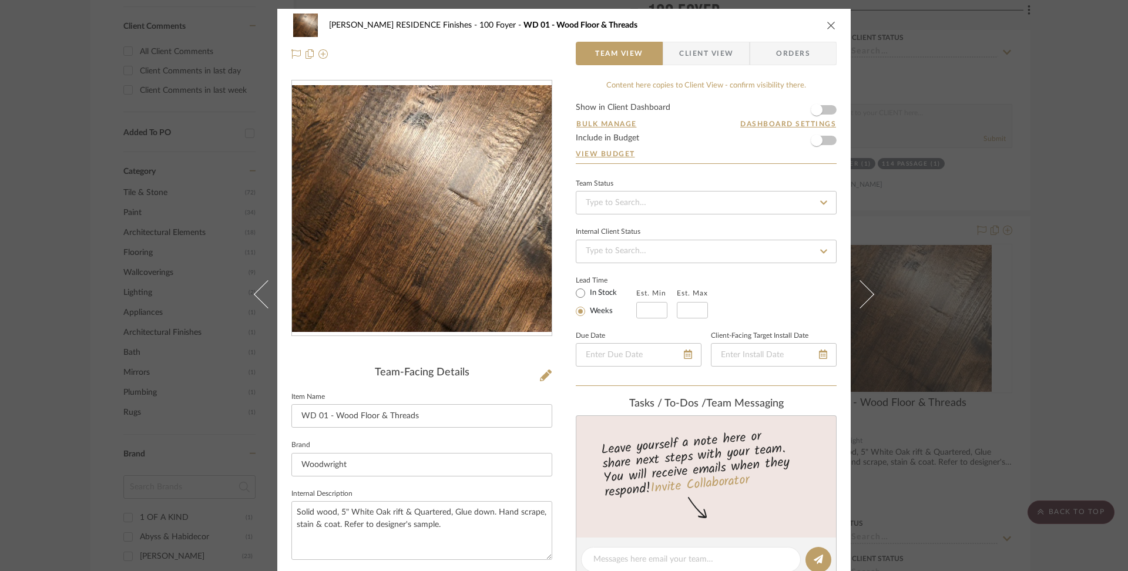
click at [827, 24] on icon "close" at bounding box center [831, 25] width 9 height 9
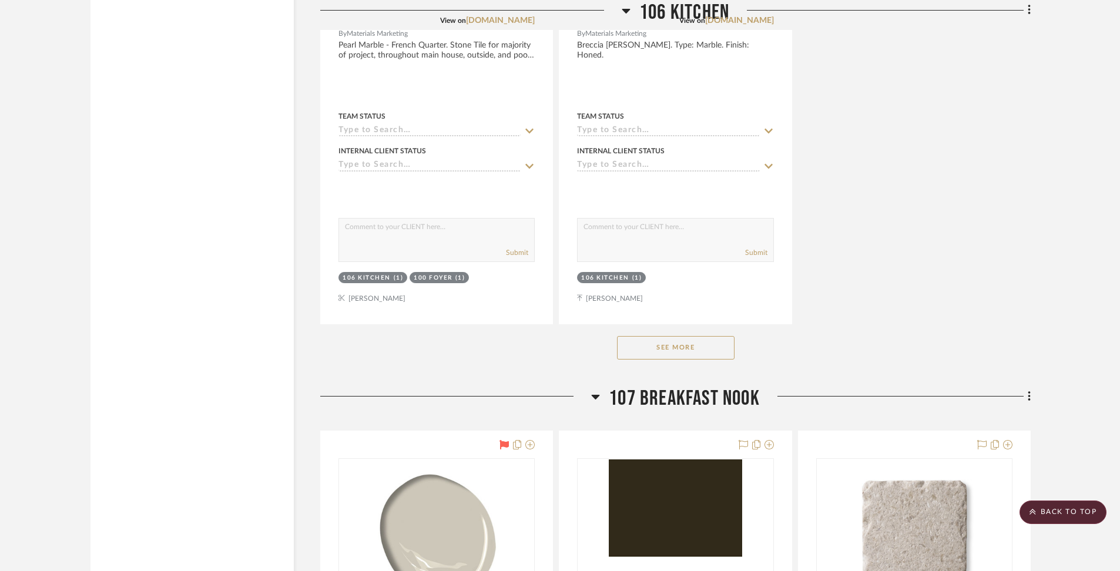
scroll to position [8750, 0]
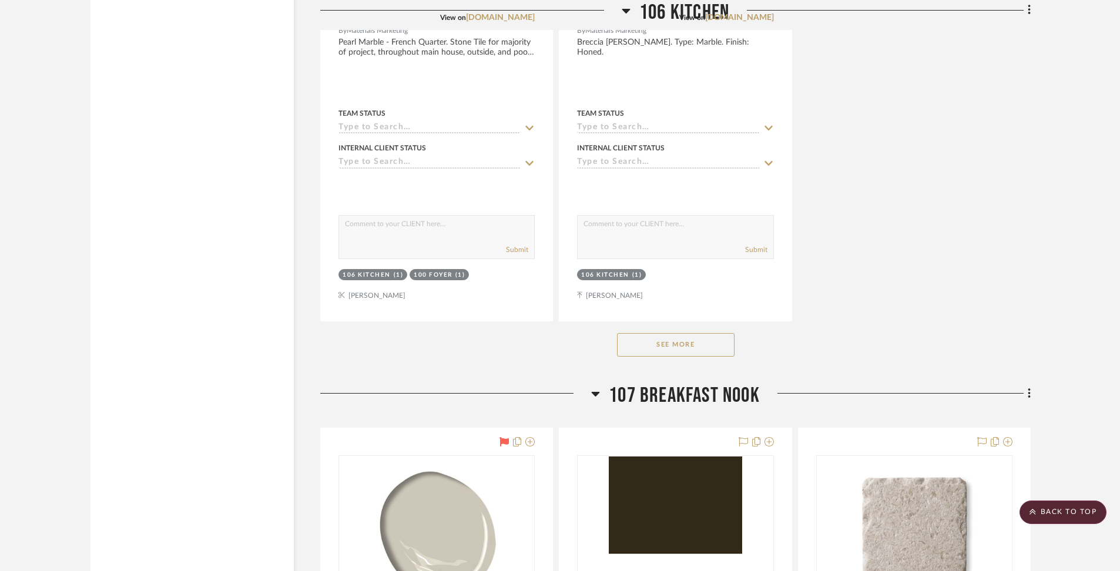
click at [707, 333] on button "See More" at bounding box center [675, 344] width 117 height 23
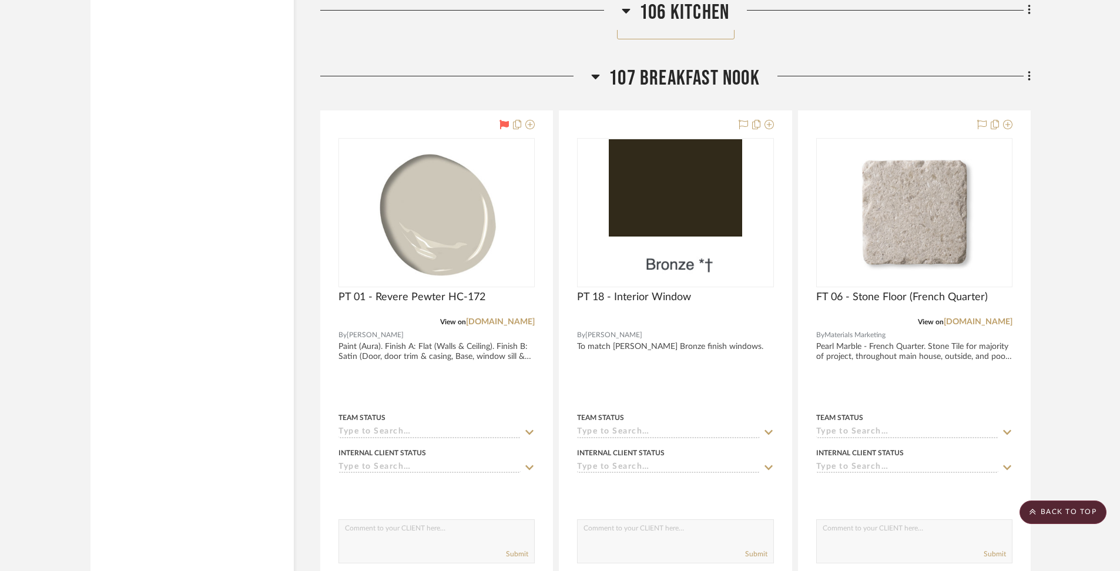
scroll to position [9555, 0]
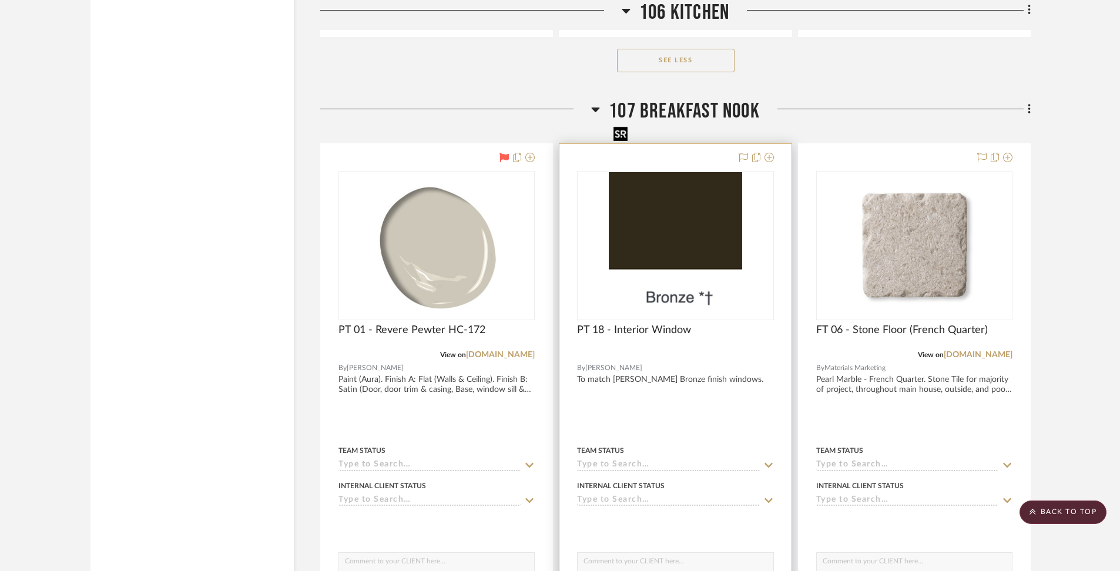
click at [671, 209] on img "0" at bounding box center [675, 245] width 133 height 147
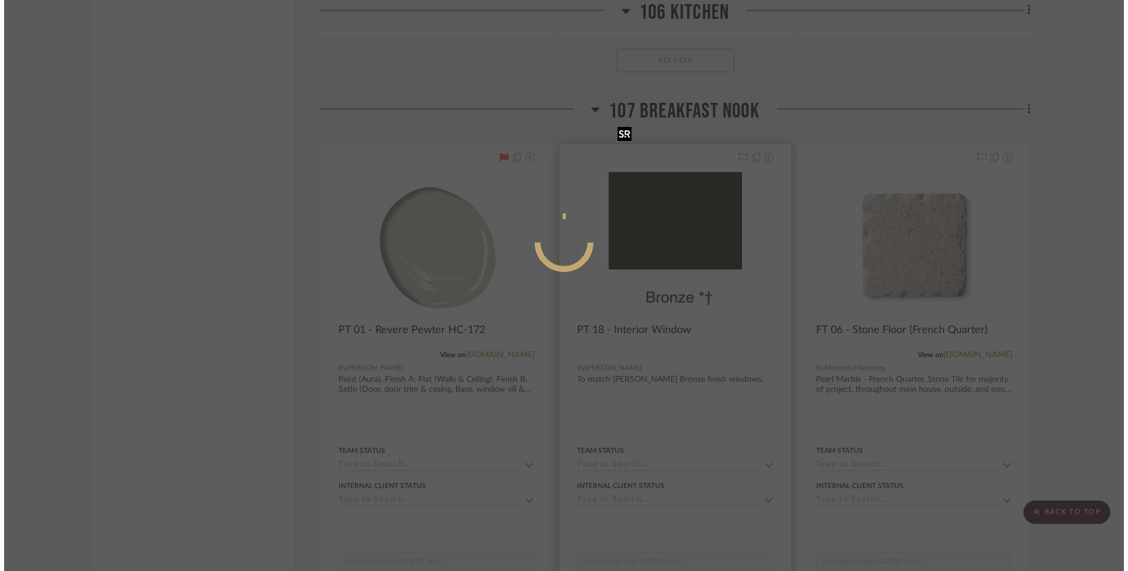
scroll to position [0, 0]
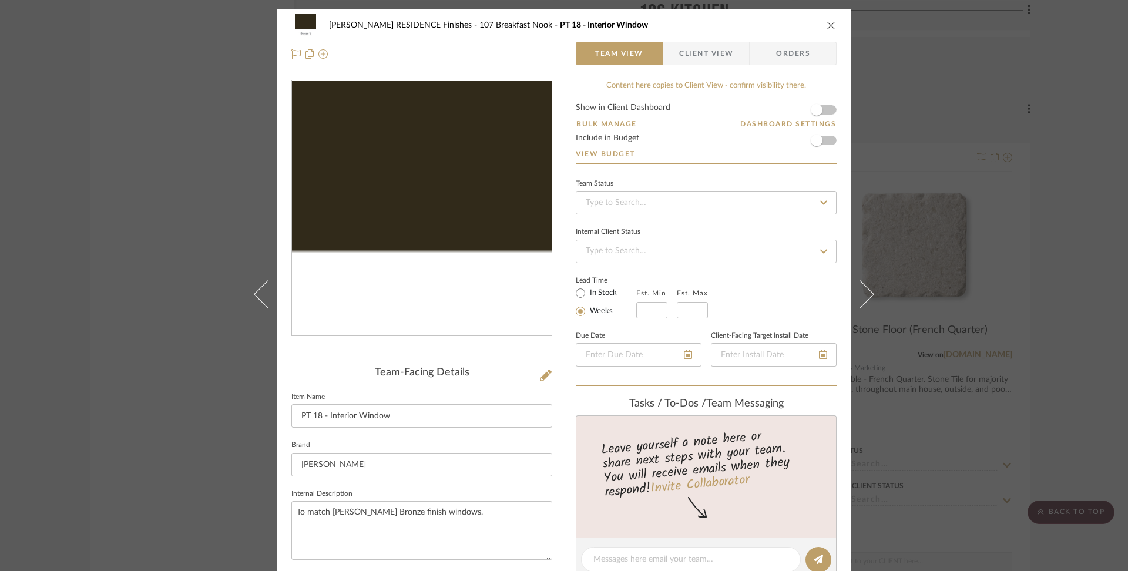
click at [444, 235] on img "0" at bounding box center [422, 208] width 231 height 255
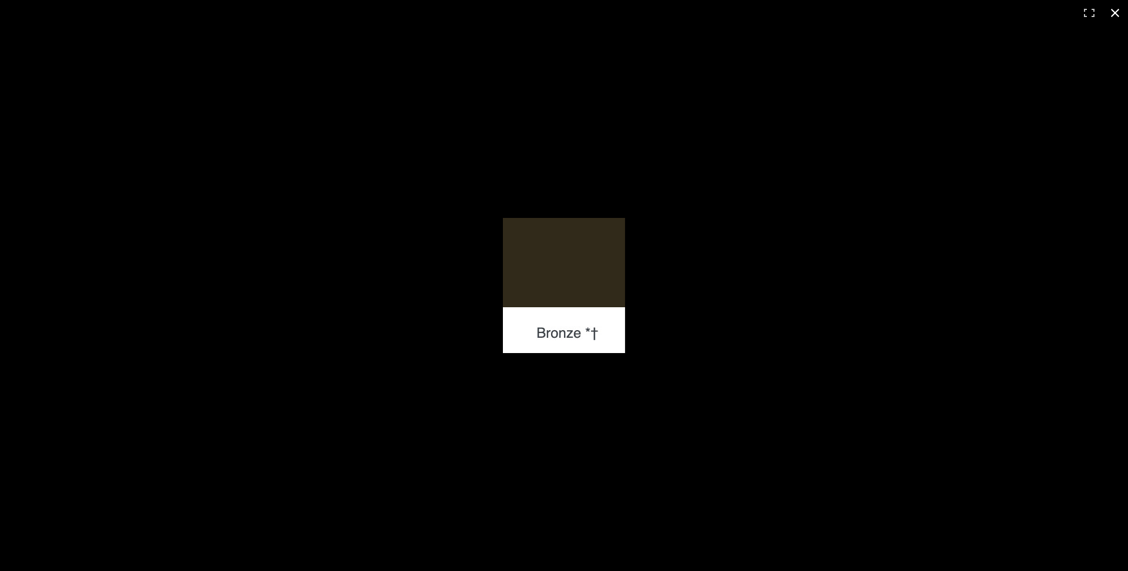
click at [1114, 19] on button at bounding box center [1115, 13] width 26 height 26
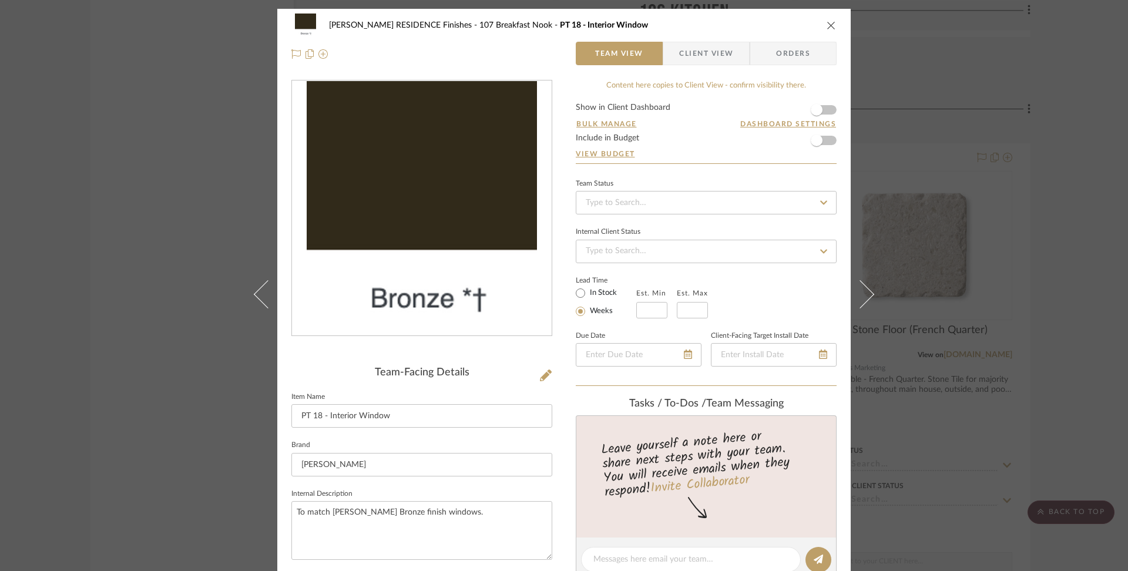
click at [827, 27] on icon "close" at bounding box center [831, 25] width 9 height 9
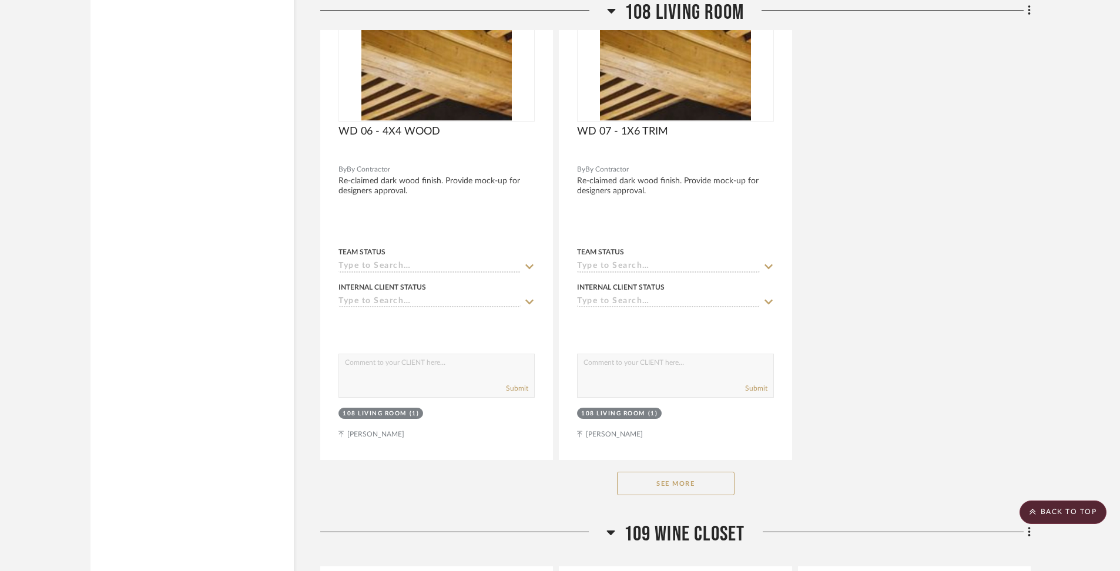
scroll to position [11161, 0]
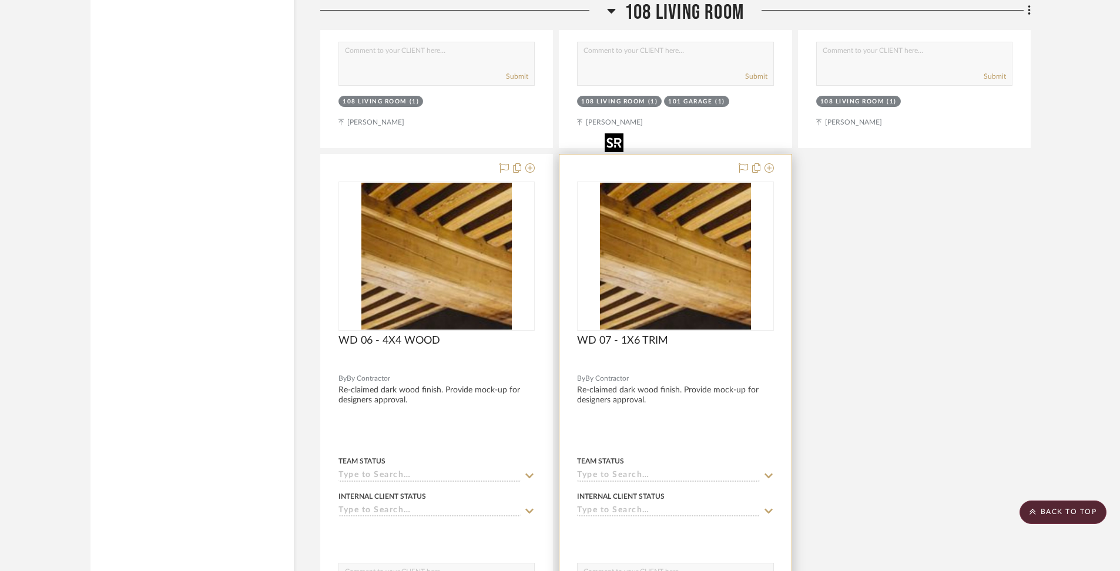
click at [696, 228] on img "0" at bounding box center [675, 256] width 151 height 147
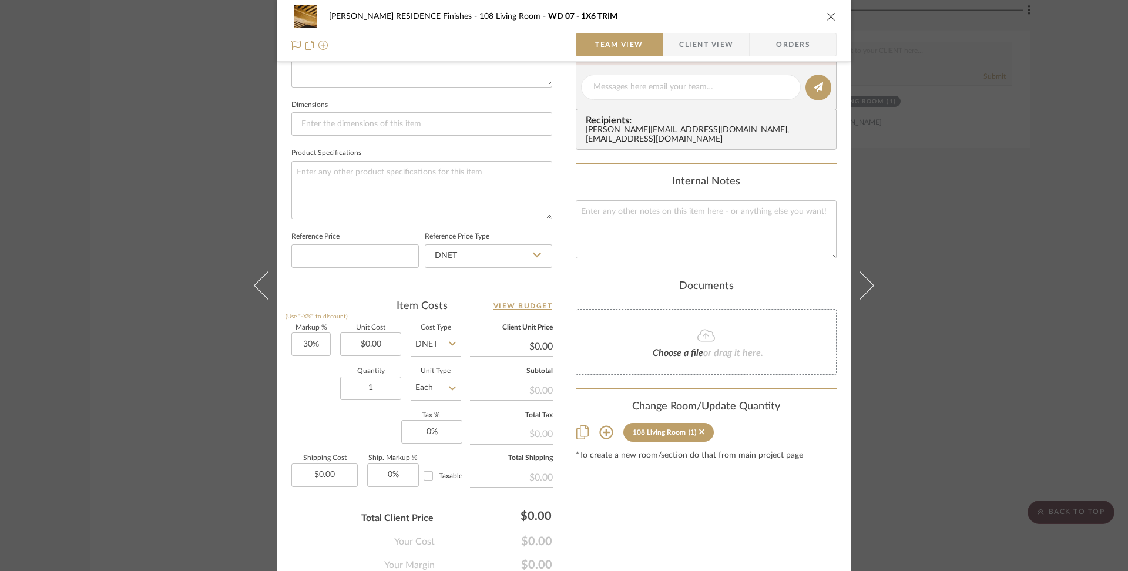
scroll to position [492, 0]
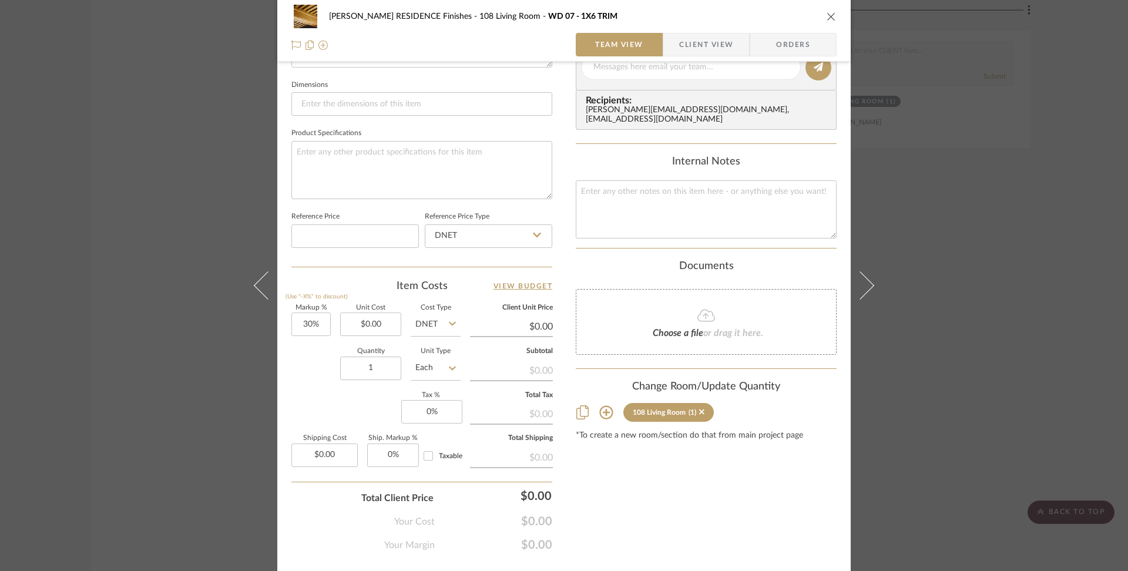
click at [827, 18] on icon "close" at bounding box center [831, 16] width 9 height 9
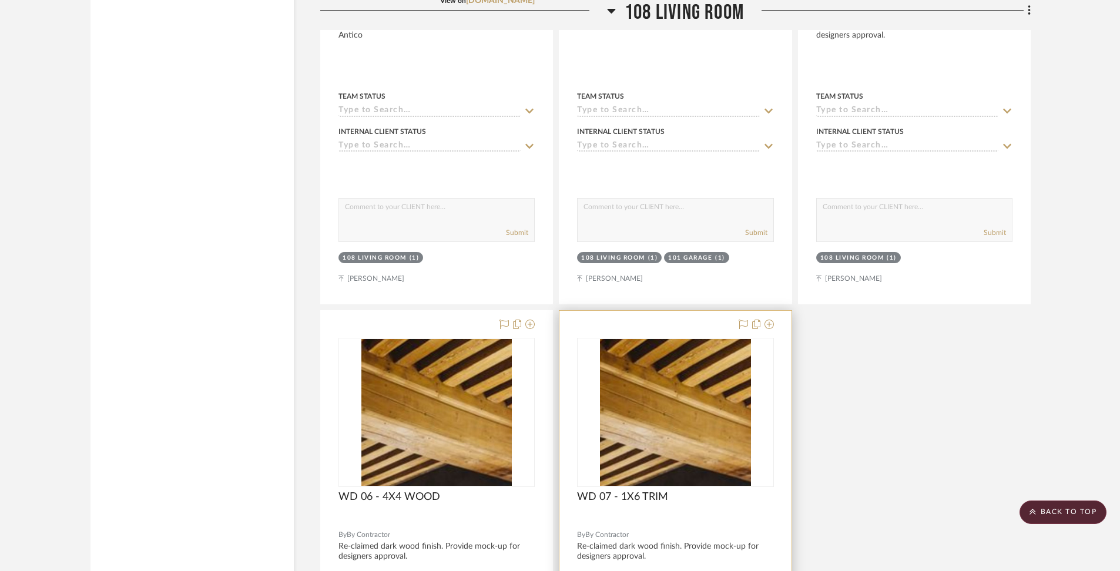
scroll to position [10887, 0]
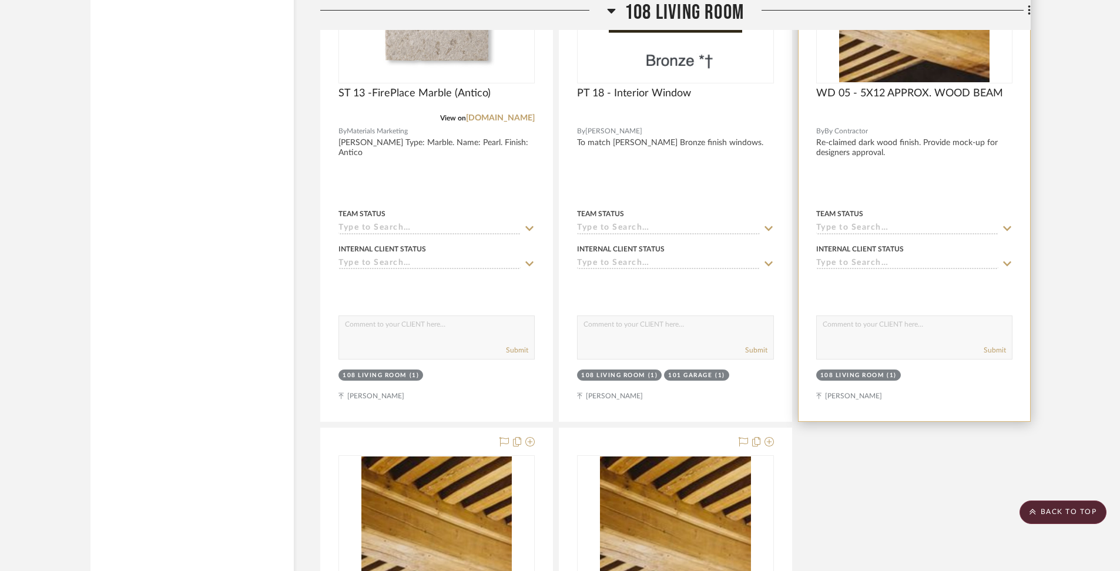
click at [891, 121] on div at bounding box center [913, 164] width 231 height 514
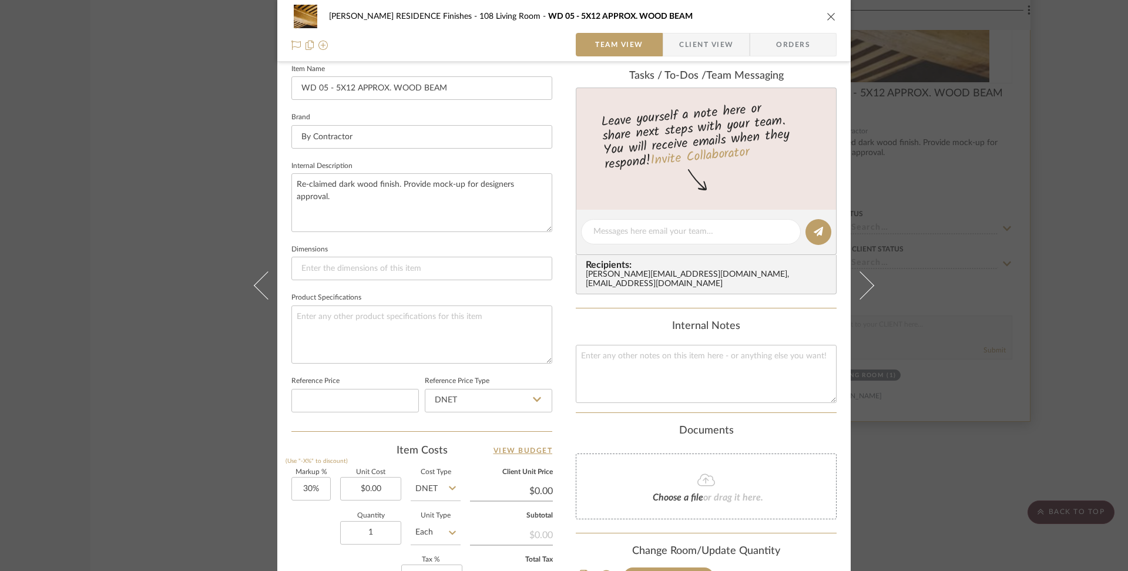
scroll to position [518, 0]
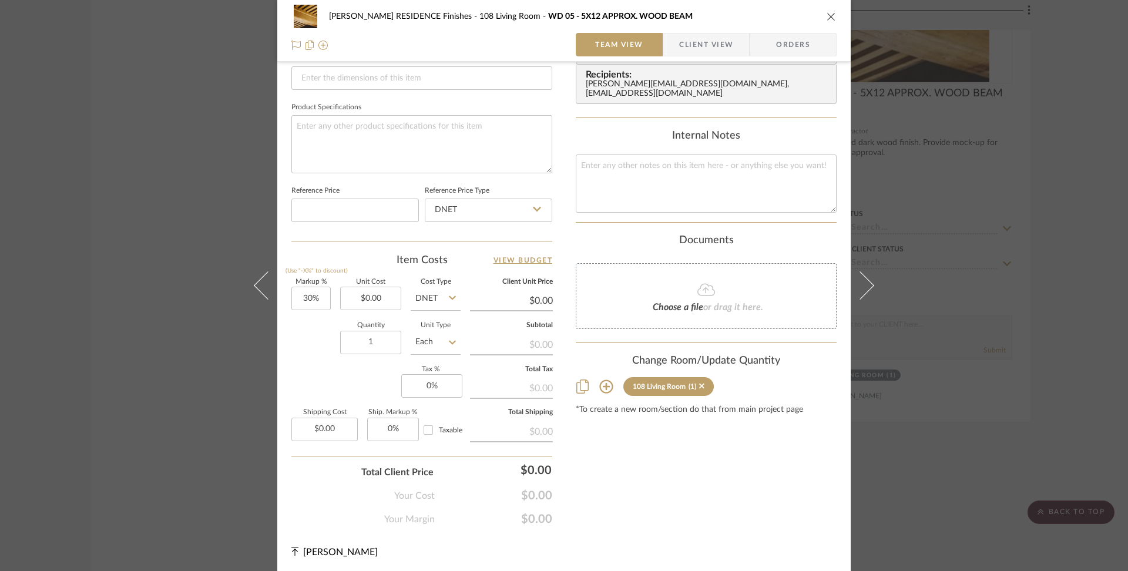
click at [827, 12] on icon "close" at bounding box center [831, 16] width 9 height 9
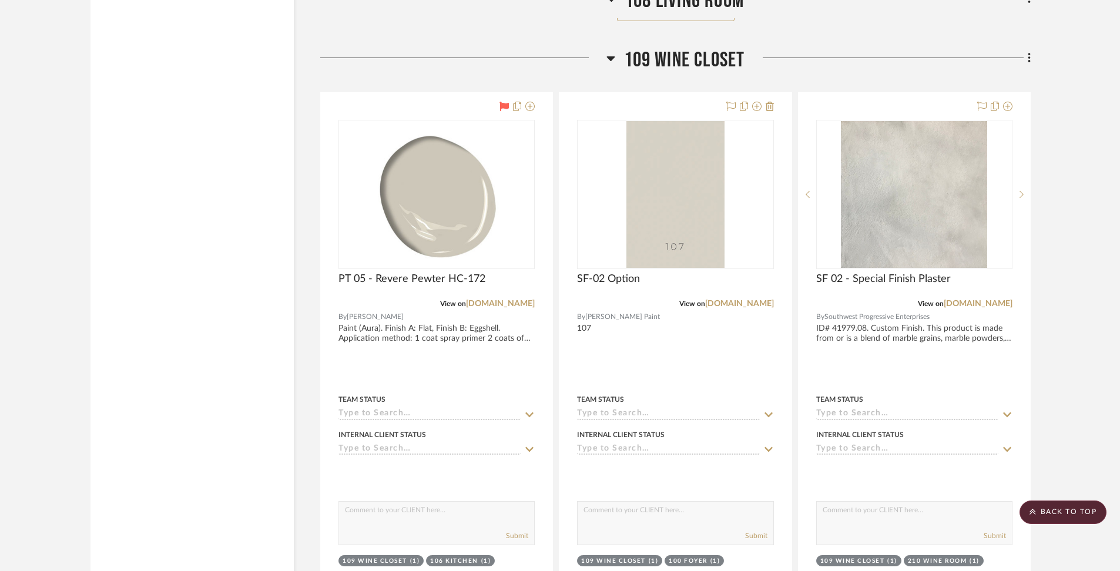
scroll to position [11850, 0]
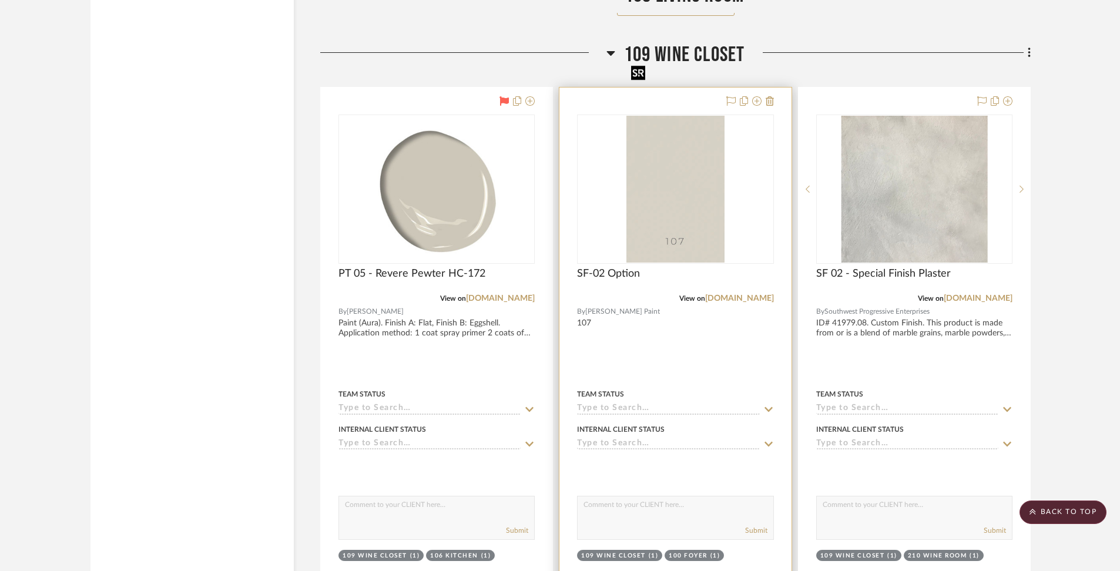
click at [692, 167] on img "0" at bounding box center [675, 189] width 98 height 147
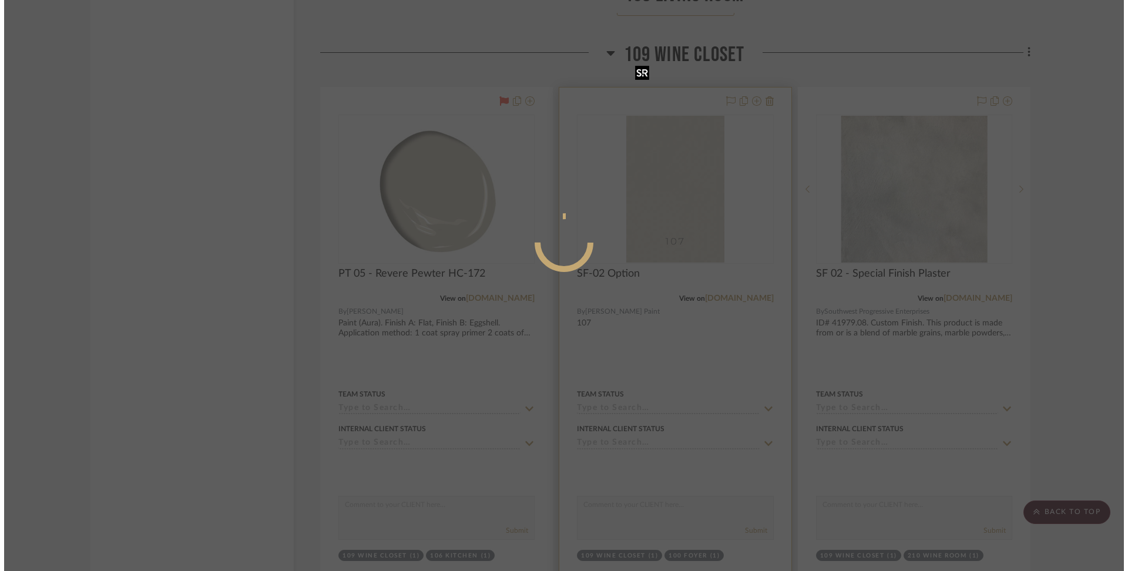
scroll to position [0, 0]
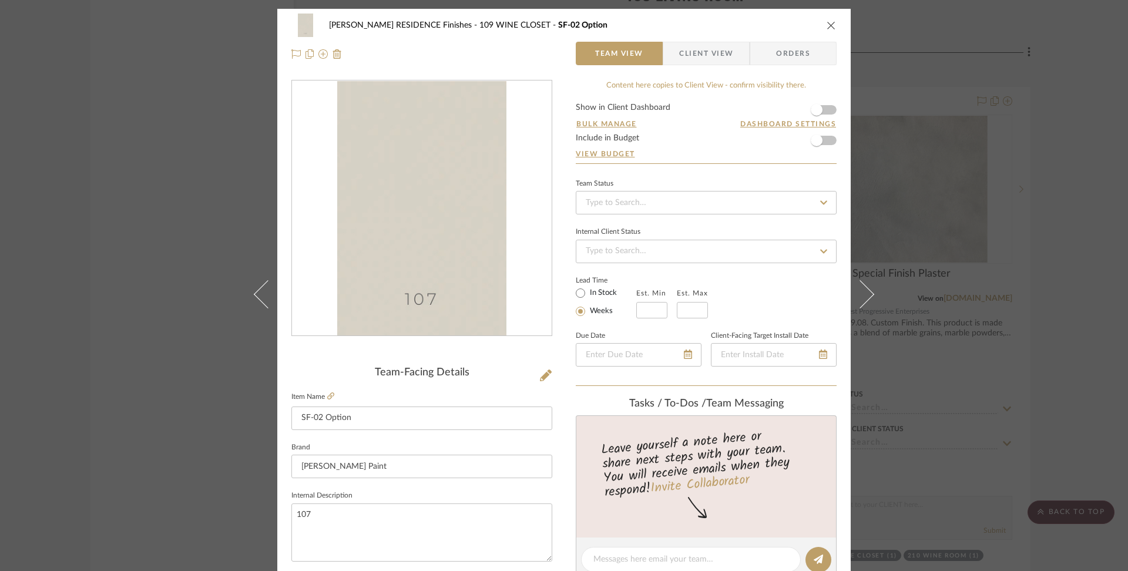
click at [462, 251] on img "0" at bounding box center [421, 208] width 169 height 255
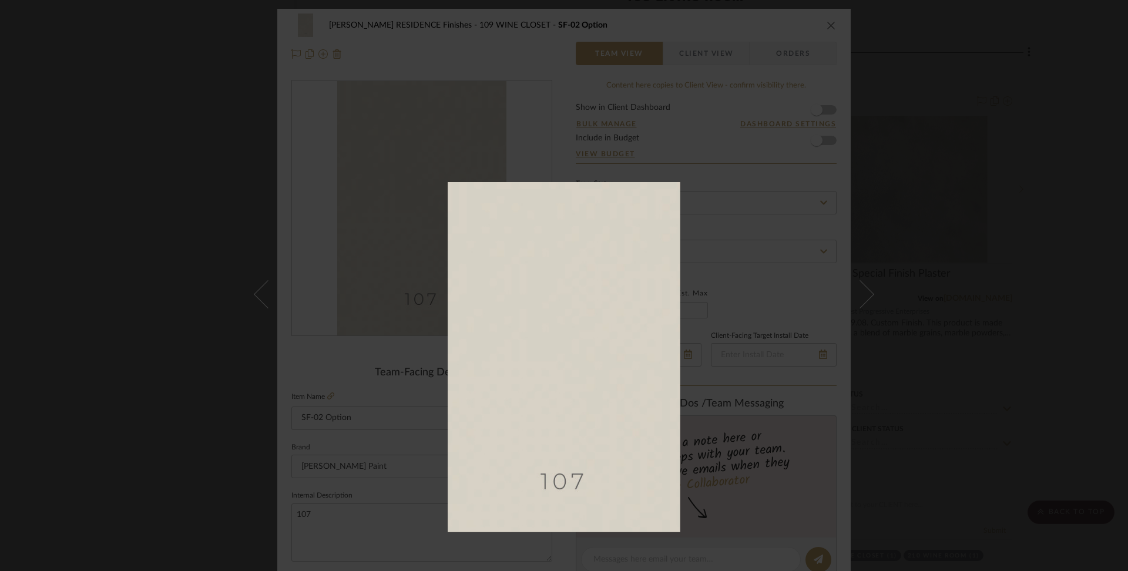
click at [971, 474] on div at bounding box center [828, 374] width 760 height 385
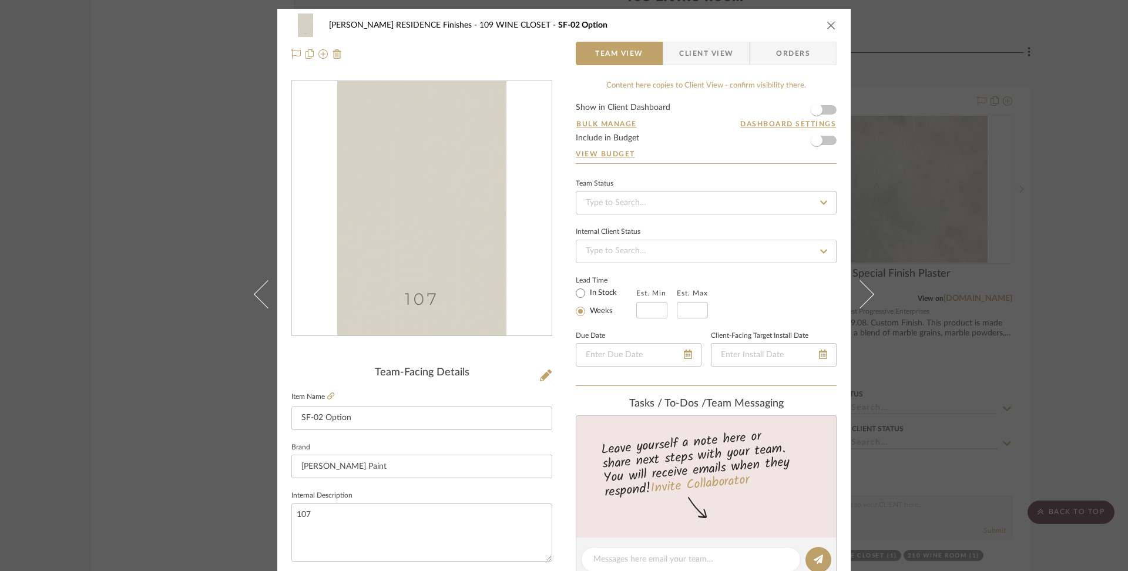
click at [829, 27] on icon "close" at bounding box center [831, 25] width 9 height 9
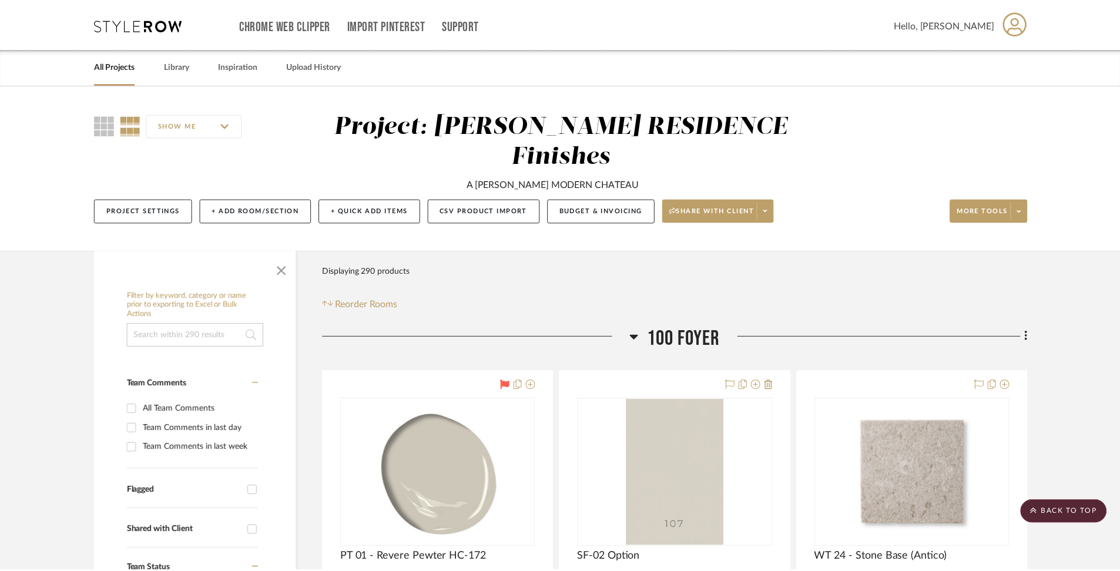
scroll to position [11850, 0]
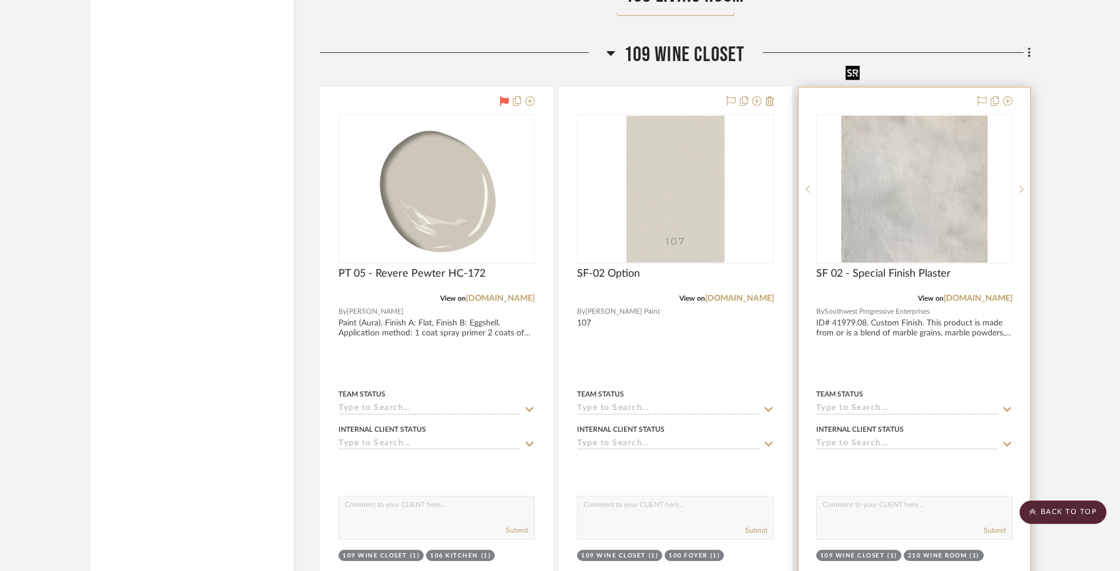
click at [919, 160] on img "0" at bounding box center [914, 189] width 146 height 147
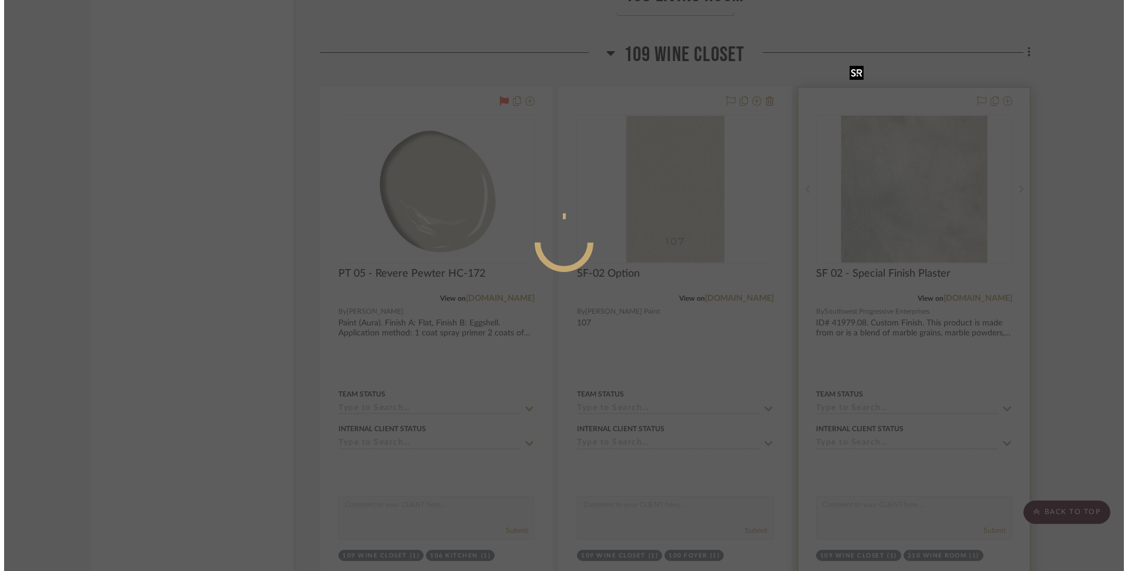
scroll to position [0, 0]
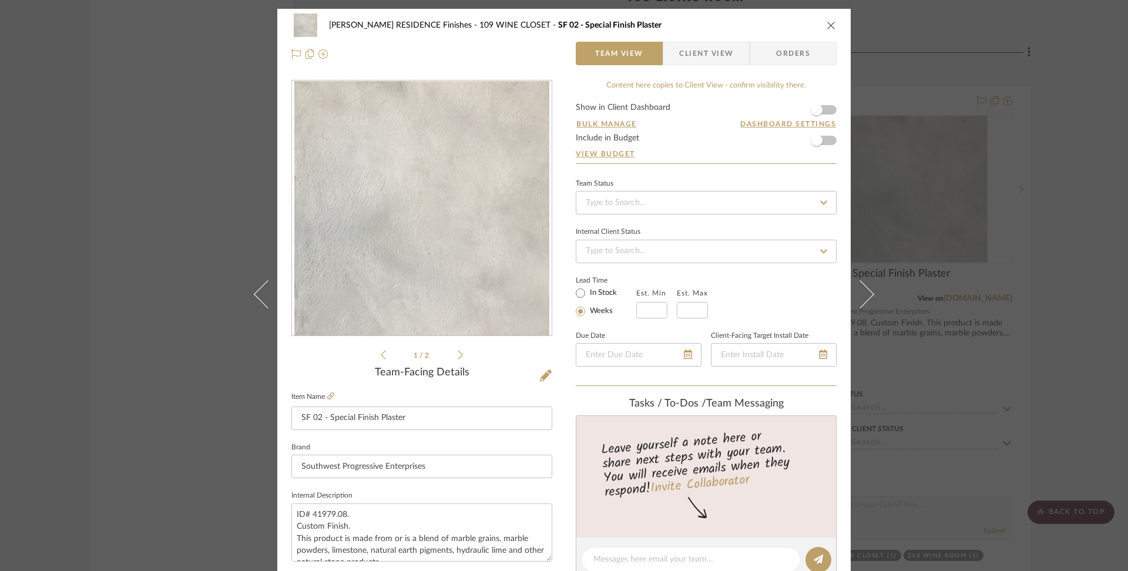
click at [414, 249] on img "0" at bounding box center [421, 208] width 254 height 255
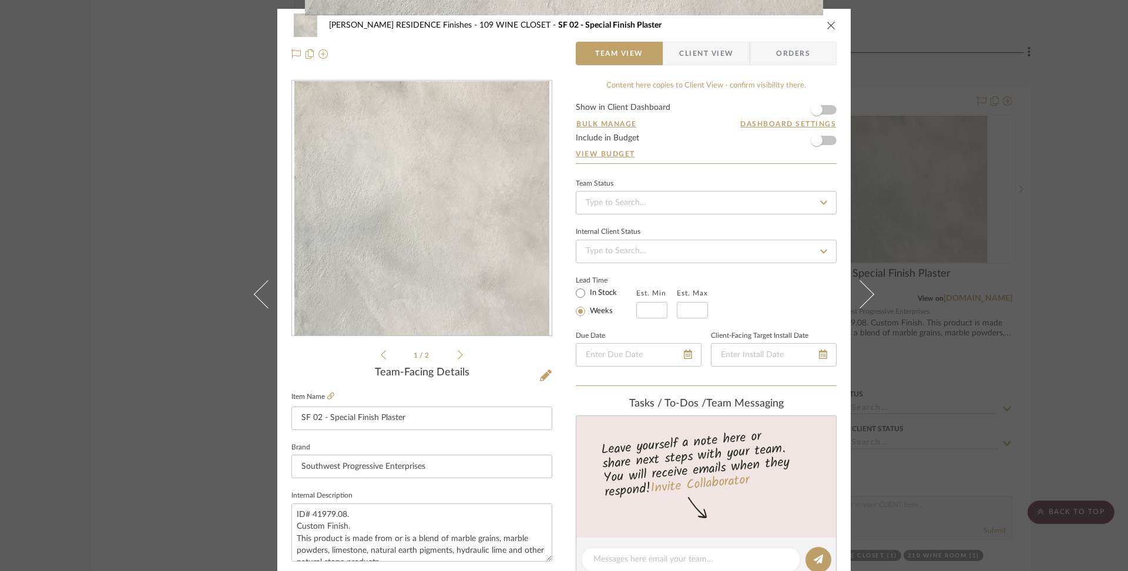
click at [829, 21] on div "1 / 2" at bounding box center [564, 13] width 1128 height 26
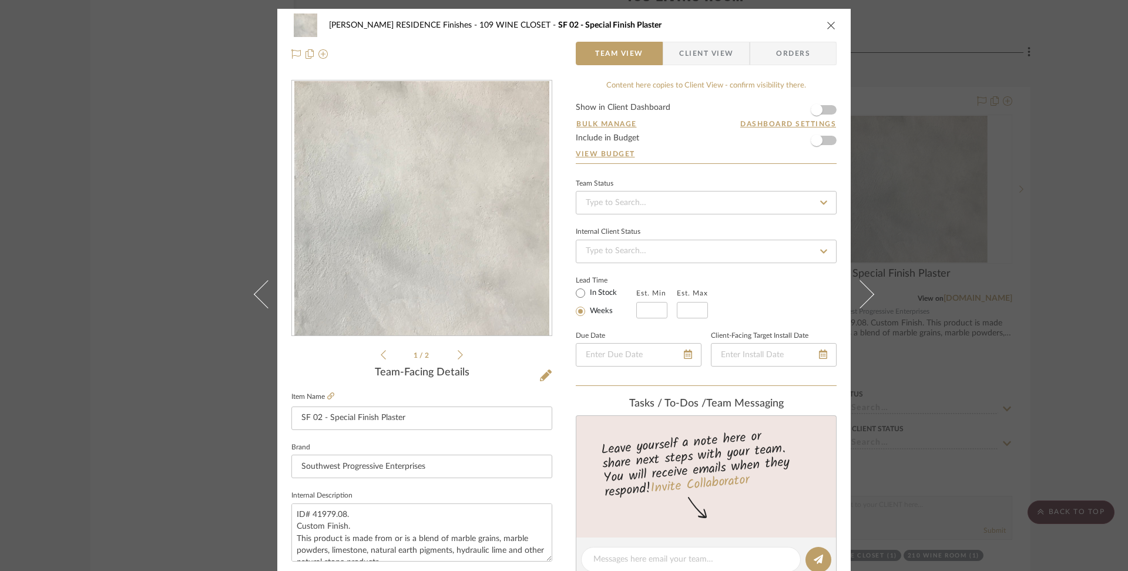
click at [827, 22] on icon "close" at bounding box center [831, 25] width 9 height 9
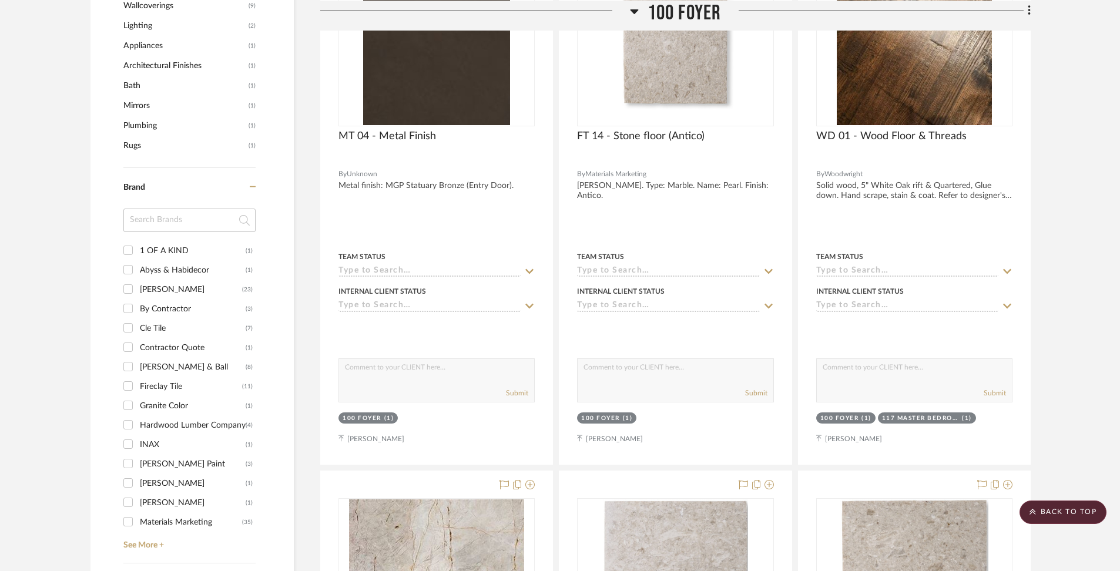
scroll to position [944, 0]
